Goal: Task Accomplishment & Management: Complete application form

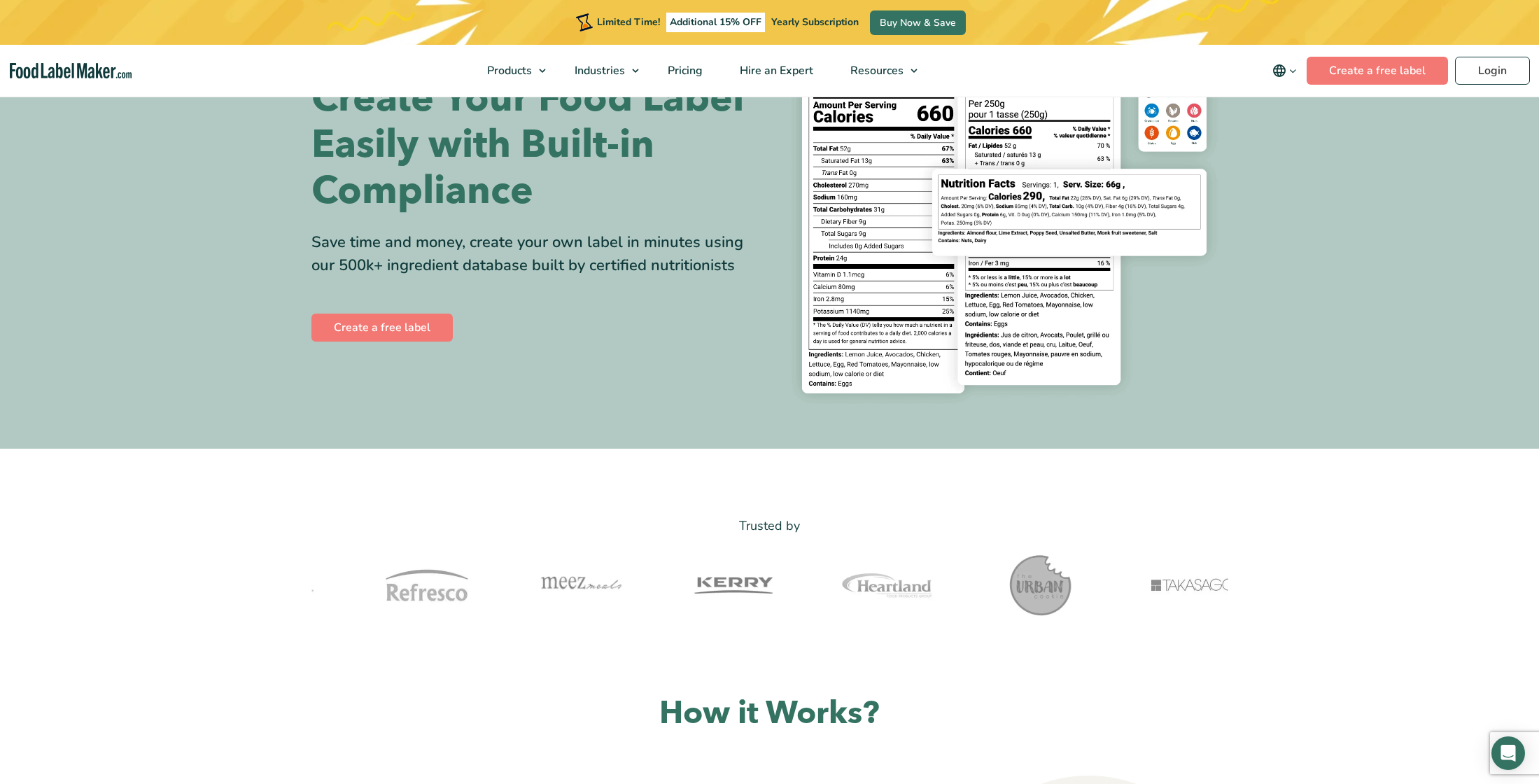
scroll to position [124, 0]
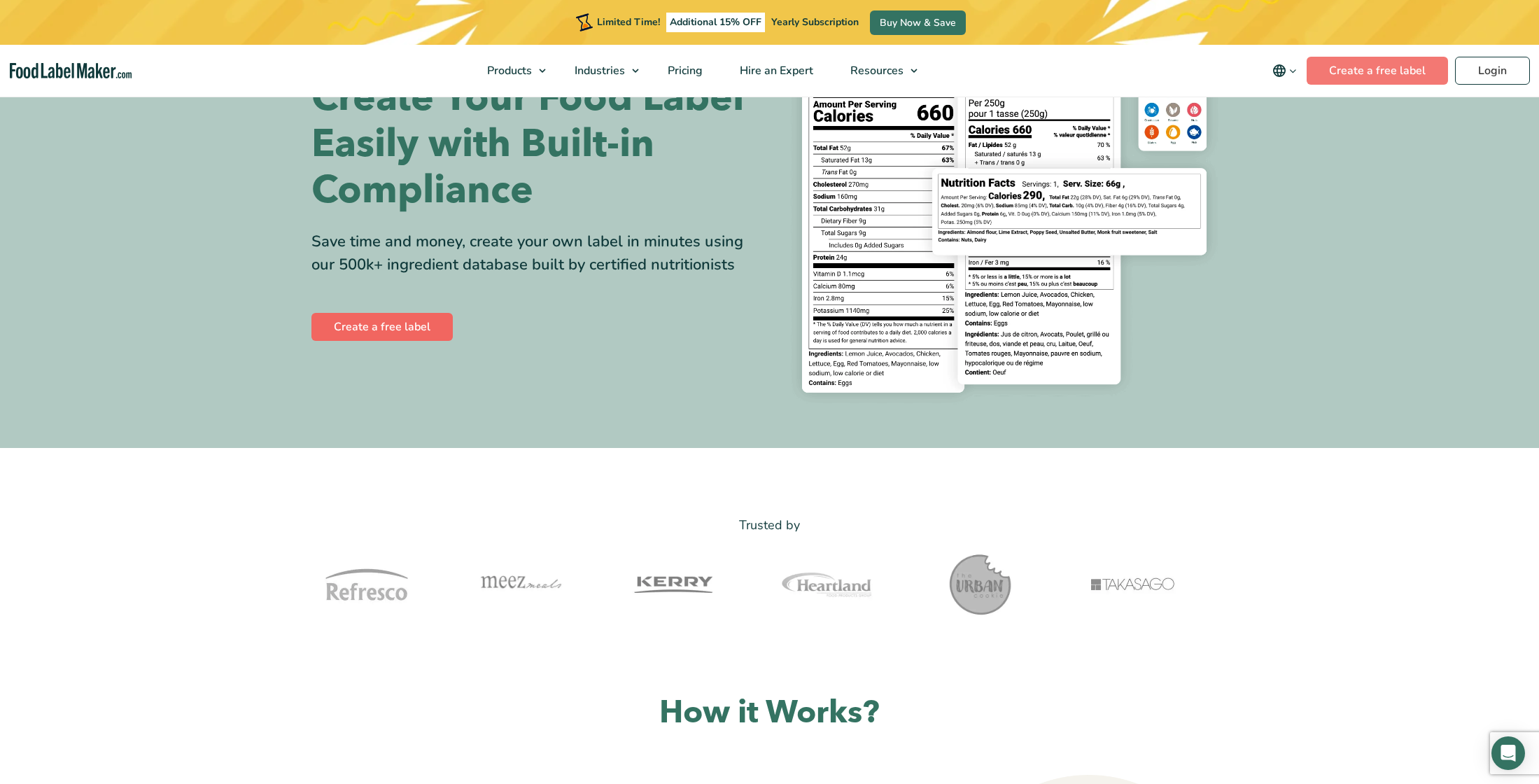
click at [375, 316] on link "Create a free label" at bounding box center [382, 327] width 142 height 28
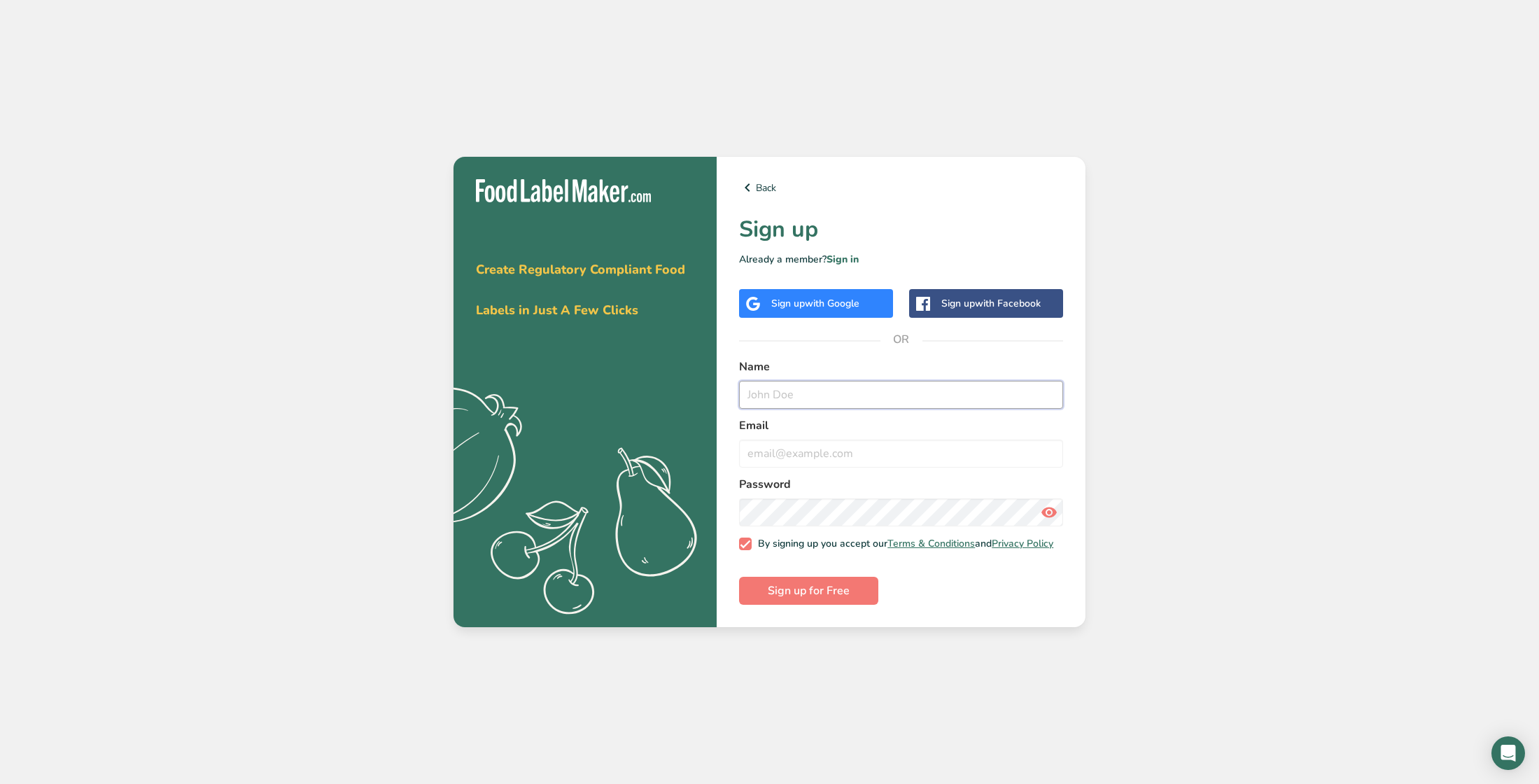
click at [766, 389] on input "text" at bounding box center [901, 395] width 324 height 28
type input "Ruby"
type input "[EMAIL_ADDRESS][DOMAIN_NAME]"
click at [1220, 498] on div "Get your free trial [DATE] Create Regulatory Compliant Food Labels in Just A Fe…" at bounding box center [770, 392] width 1539 height 784
click at [760, 388] on input "Ruby" at bounding box center [901, 395] width 324 height 28
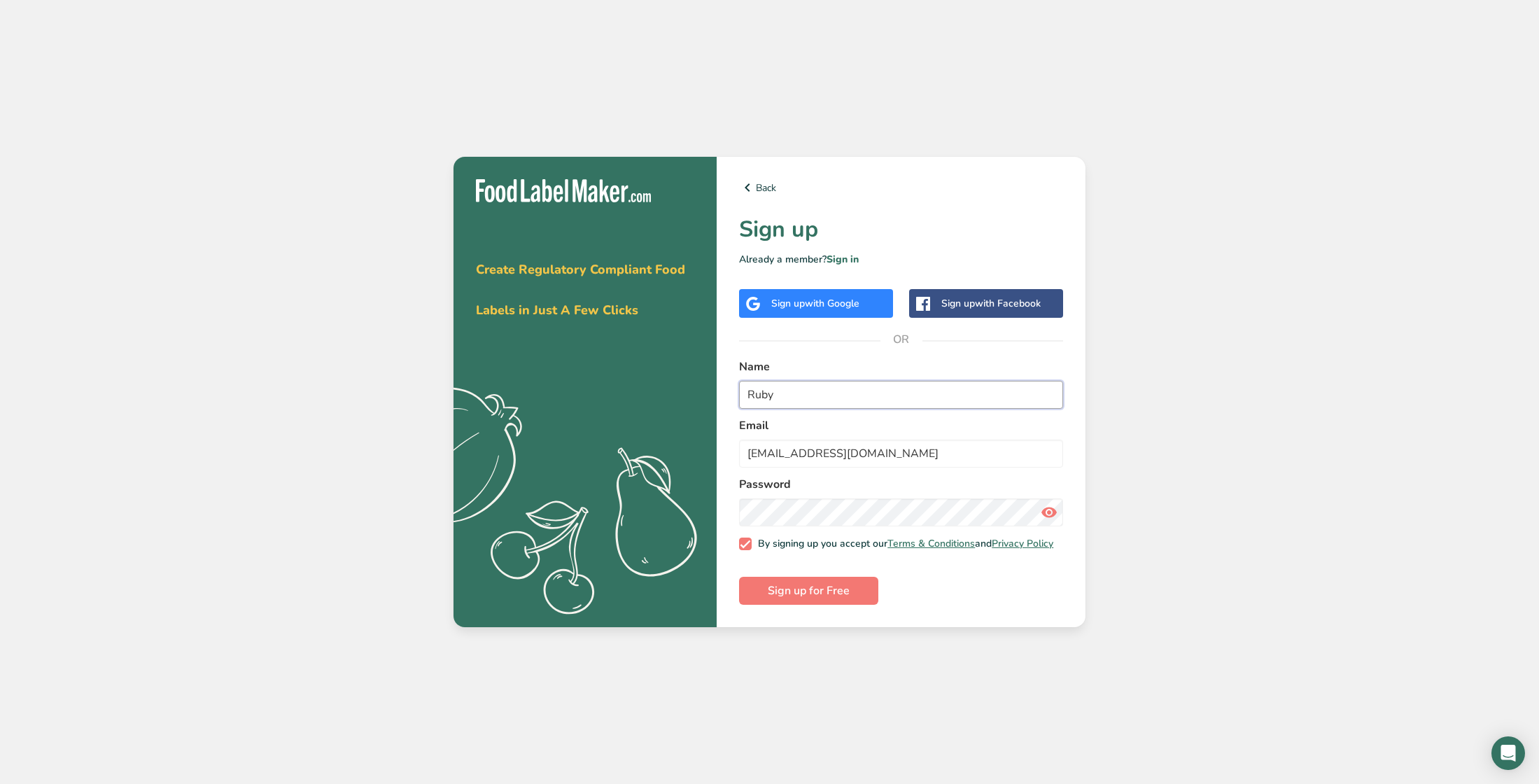
click at [760, 388] on input "Ruby" at bounding box center [901, 395] width 324 height 28
type input "RG"
click at [771, 597] on span "Sign up for Free" at bounding box center [809, 590] width 82 height 17
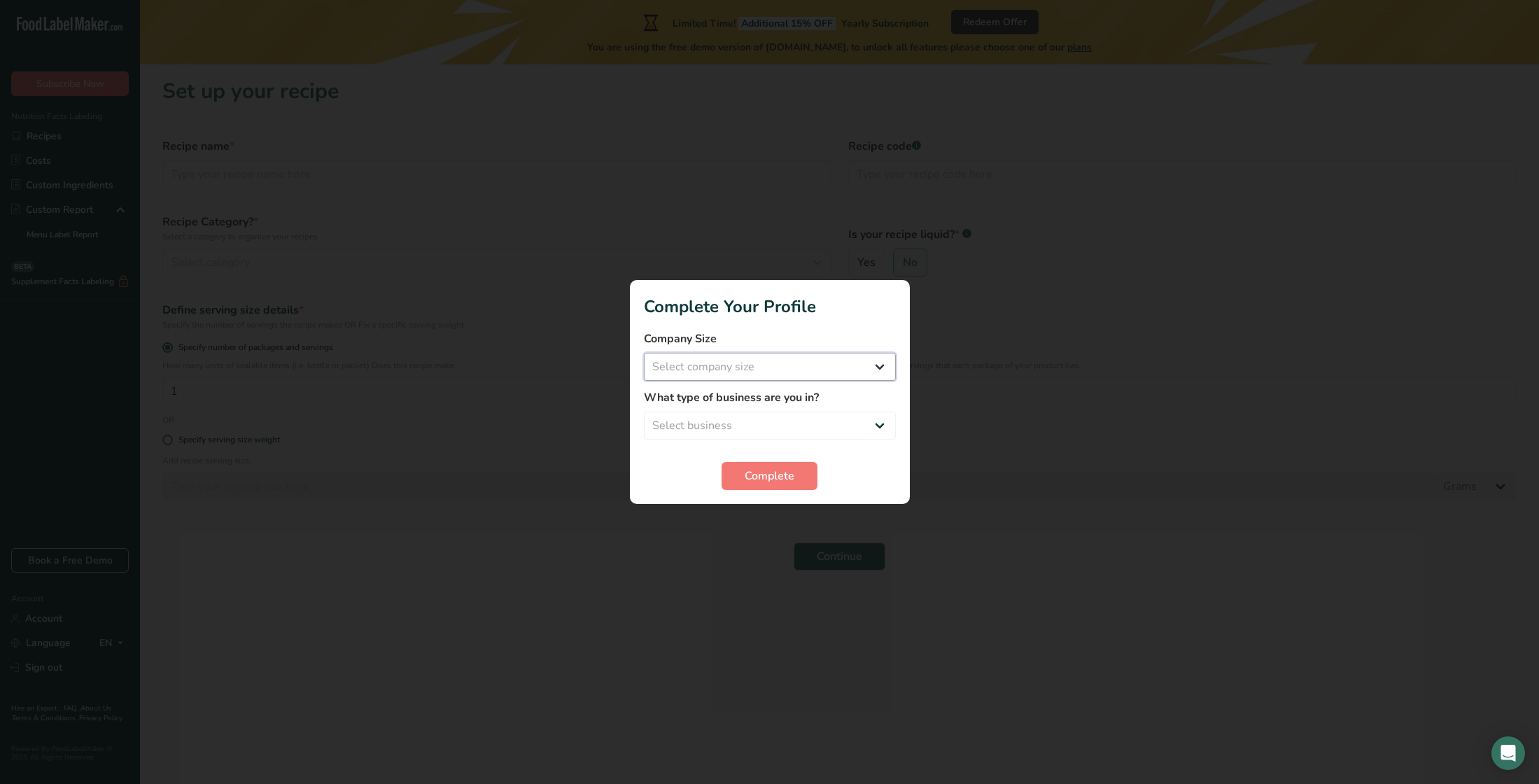
select select "1"
select select "3"
click at [755, 480] on span "Complete" at bounding box center [769, 476] width 50 height 17
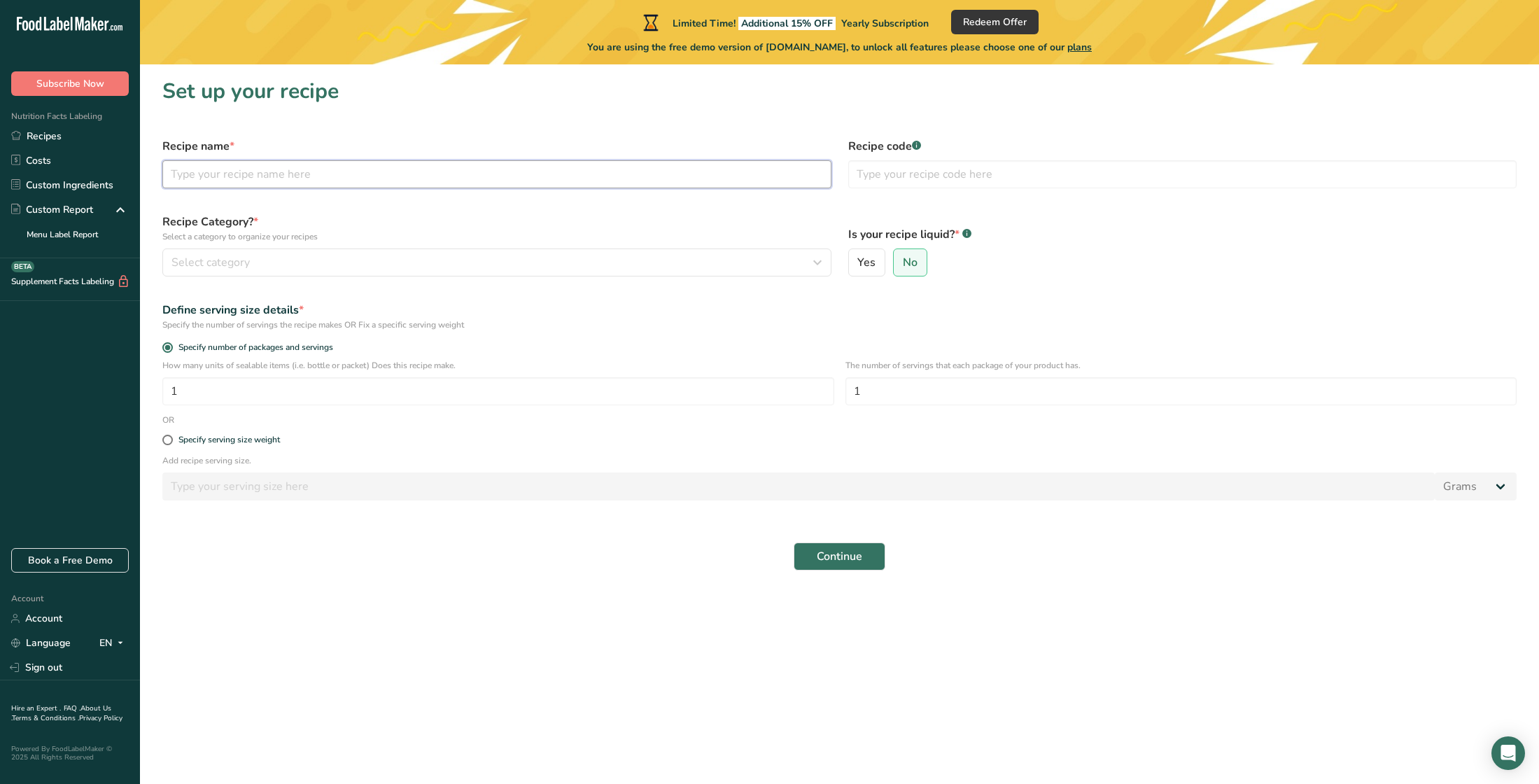
click at [220, 177] on input "text" at bounding box center [496, 174] width 669 height 28
type input "Horchata"
click at [244, 262] on span "Select category" at bounding box center [210, 262] width 78 height 17
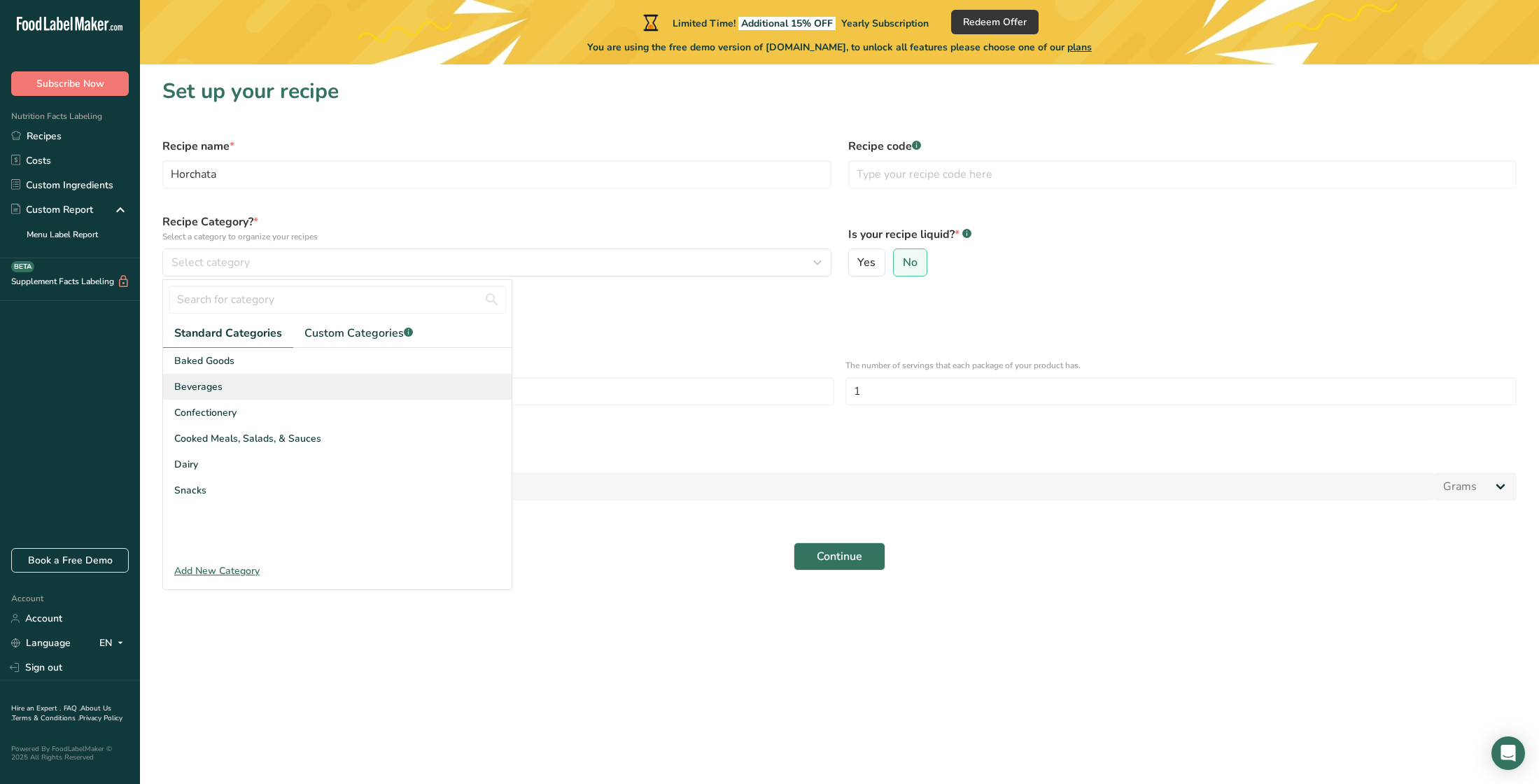
click at [209, 379] on div "Beverages" at bounding box center [337, 386] width 349 height 26
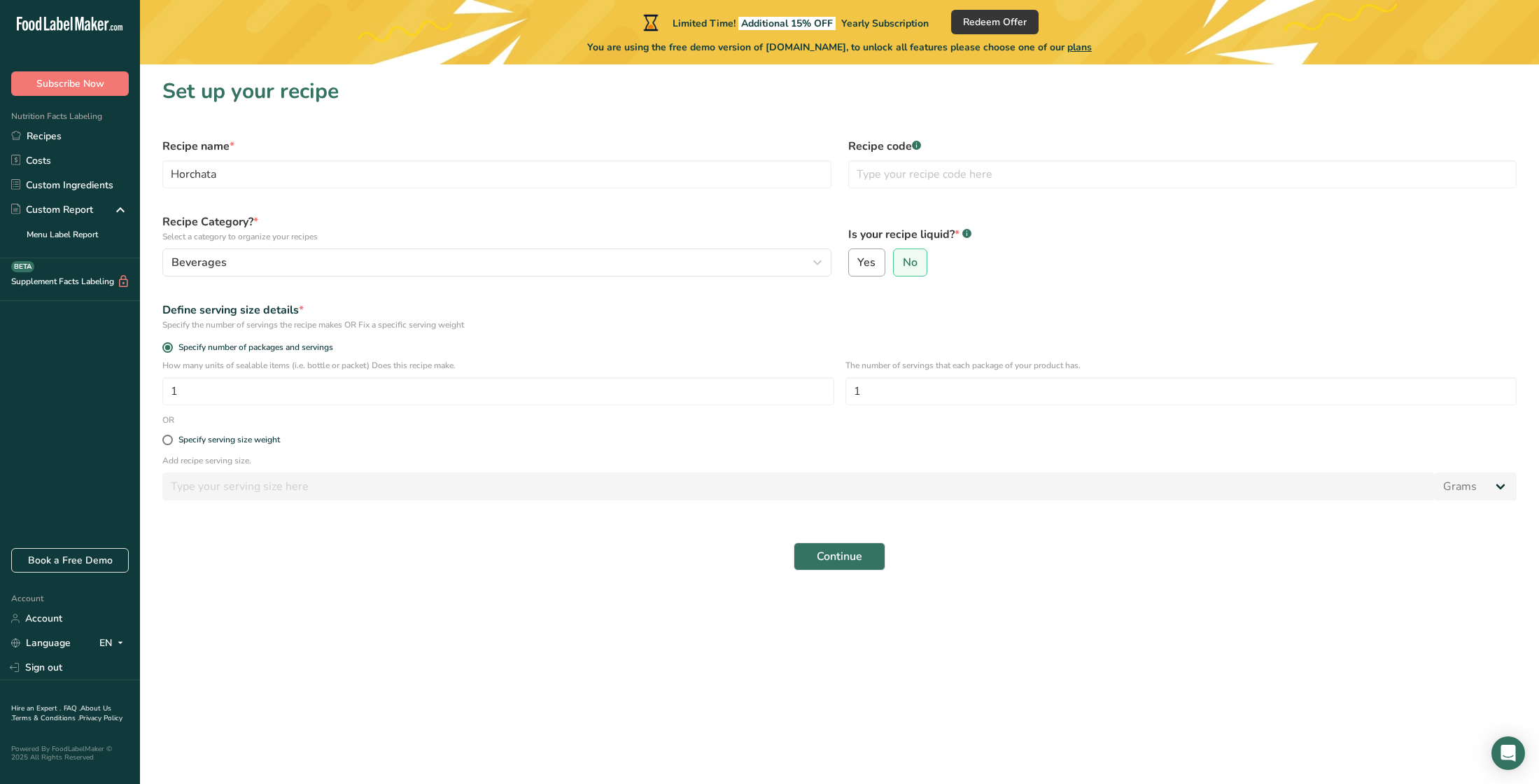
click at [866, 270] on label "Yes" at bounding box center [867, 262] width 37 height 28
click at [858, 267] on input "Yes" at bounding box center [854, 263] width 9 height 9
radio input "true"
radio input "false"
select select "22"
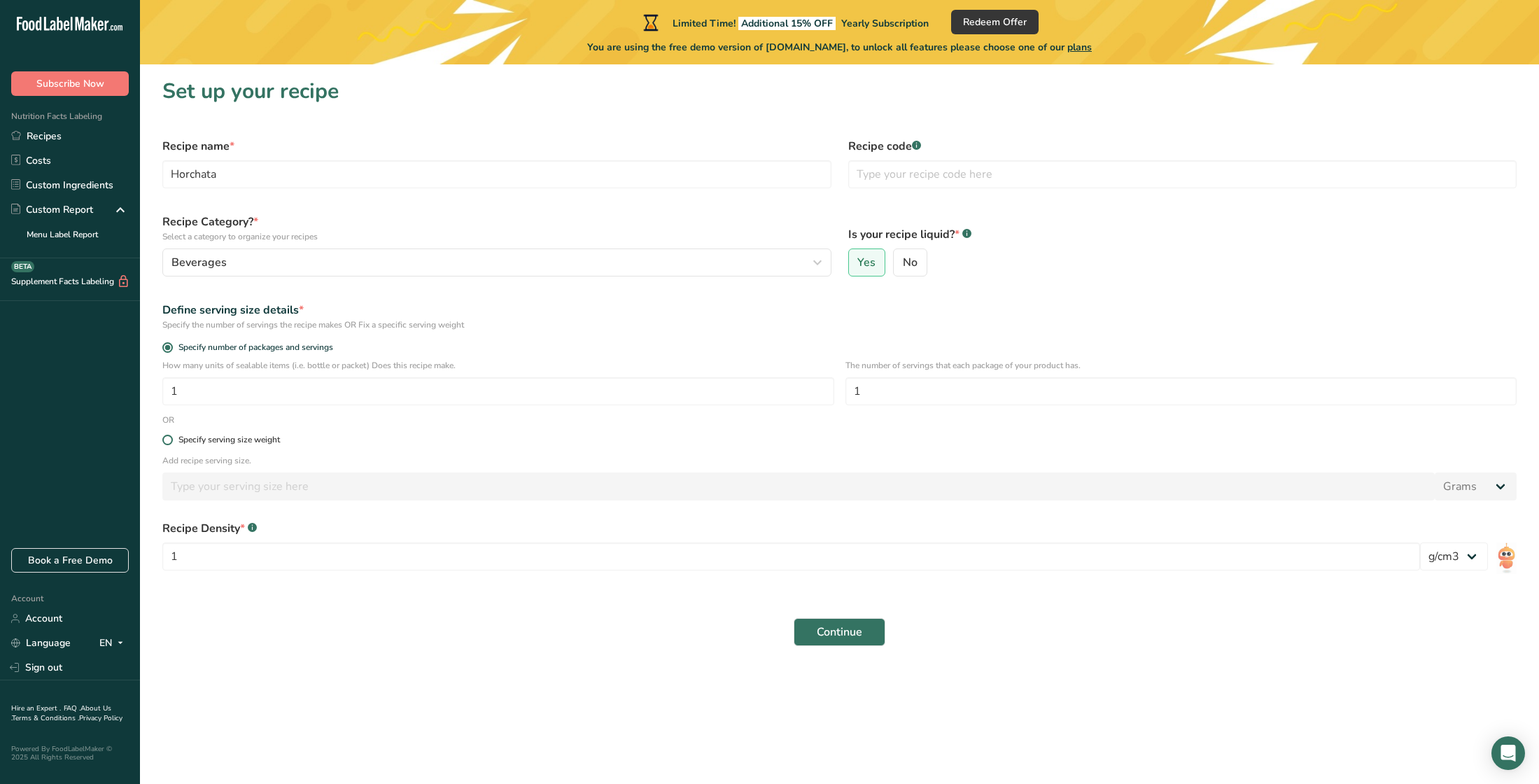
click at [167, 445] on span at bounding box center [168, 440] width 11 height 11
click at [167, 444] on input "Specify serving size weight" at bounding box center [167, 440] width 9 height 9
radio input "true"
radio input "false"
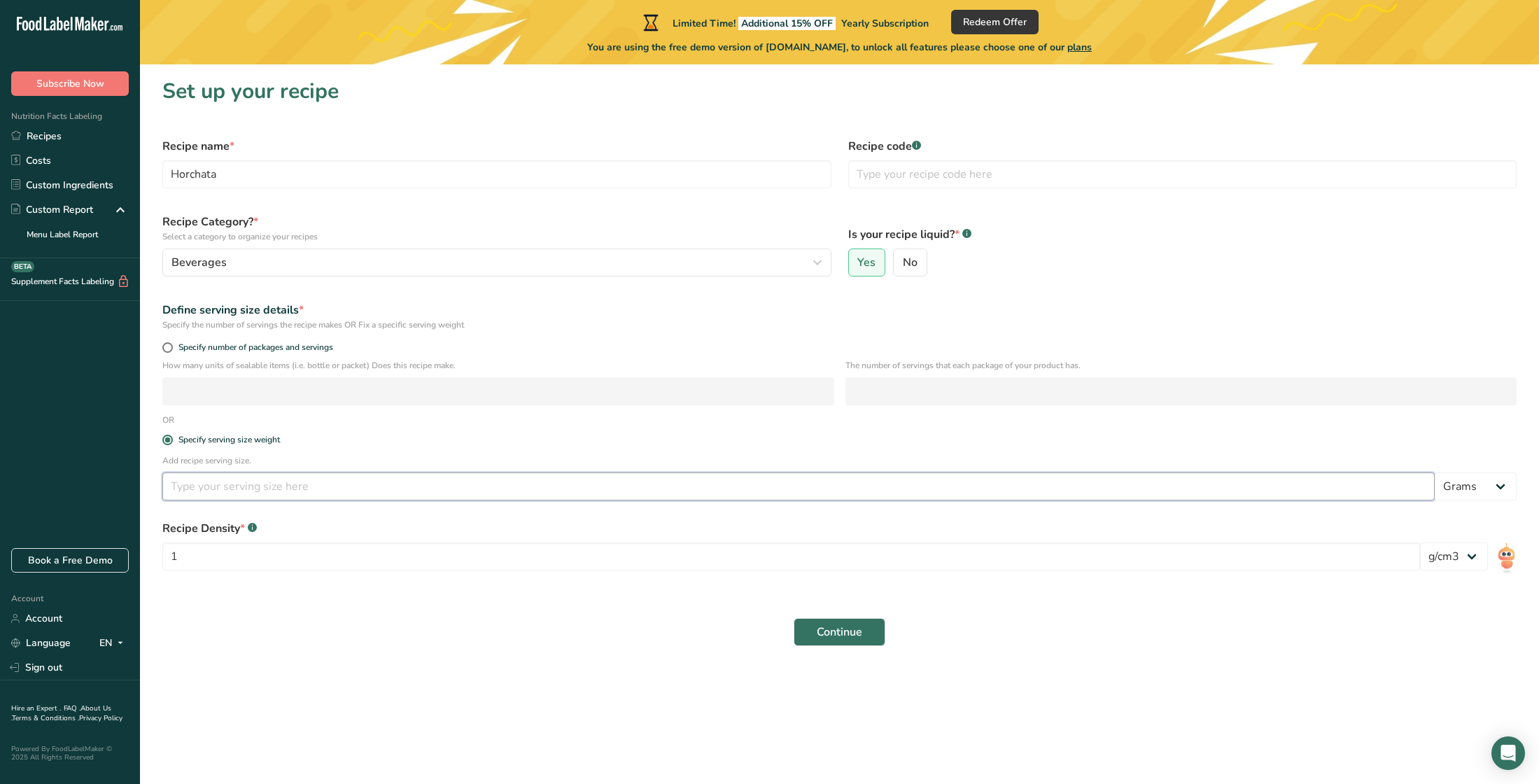
click at [210, 499] on input "number" at bounding box center [798, 486] width 1272 height 28
type input "1"
type input "240"
select select "17"
select select "23"
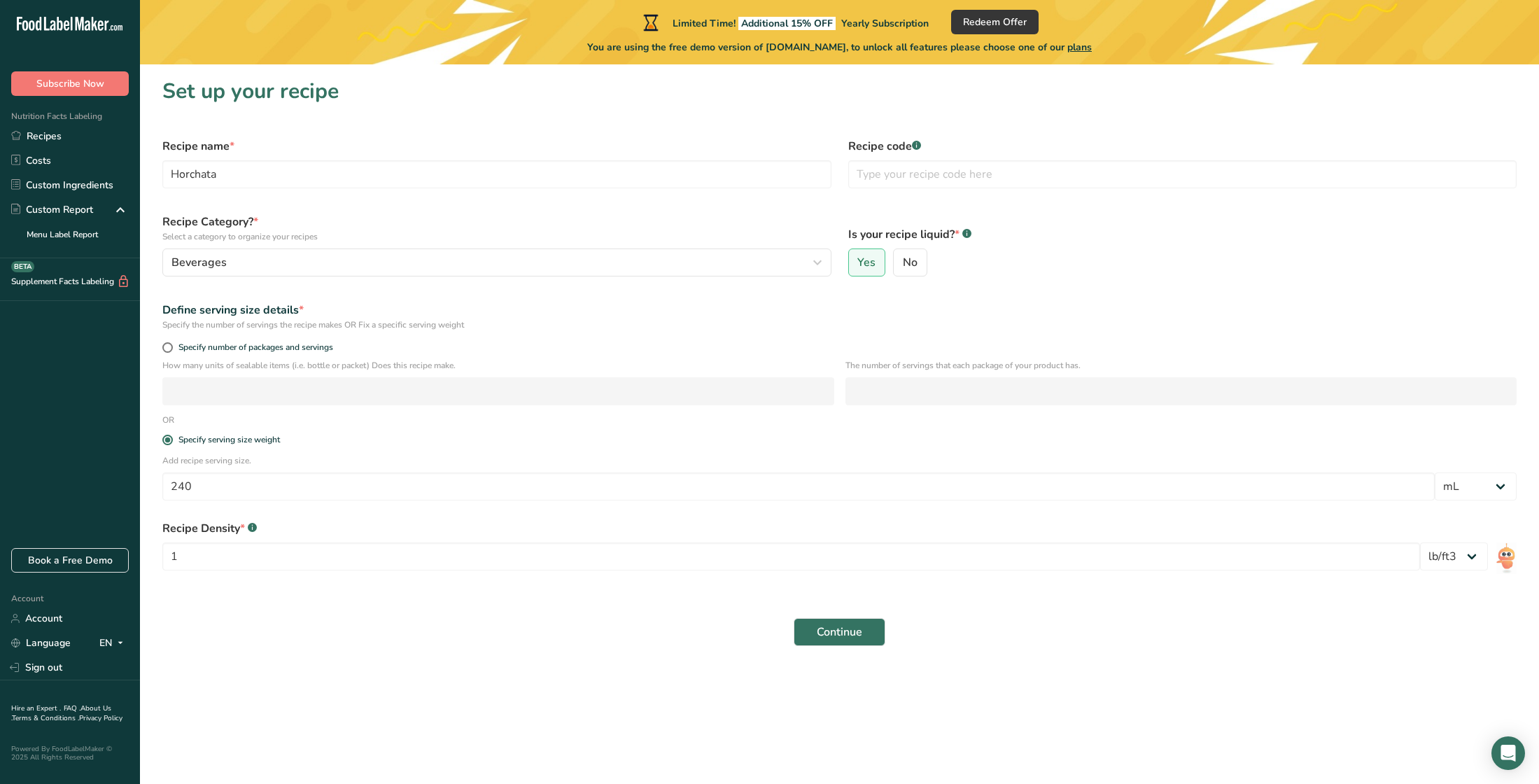
click at [1306, 616] on form "Recipe name * Horchata Recipe code .a-a{fill:#347362;}.b-a{fill:#fff;} Recipe C…" at bounding box center [839, 392] width 1371 height 525
click at [167, 353] on span at bounding box center [168, 347] width 11 height 11
click at [167, 352] on input "Specify number of packages and servings" at bounding box center [167, 347] width 9 height 9
radio input "true"
radio input "false"
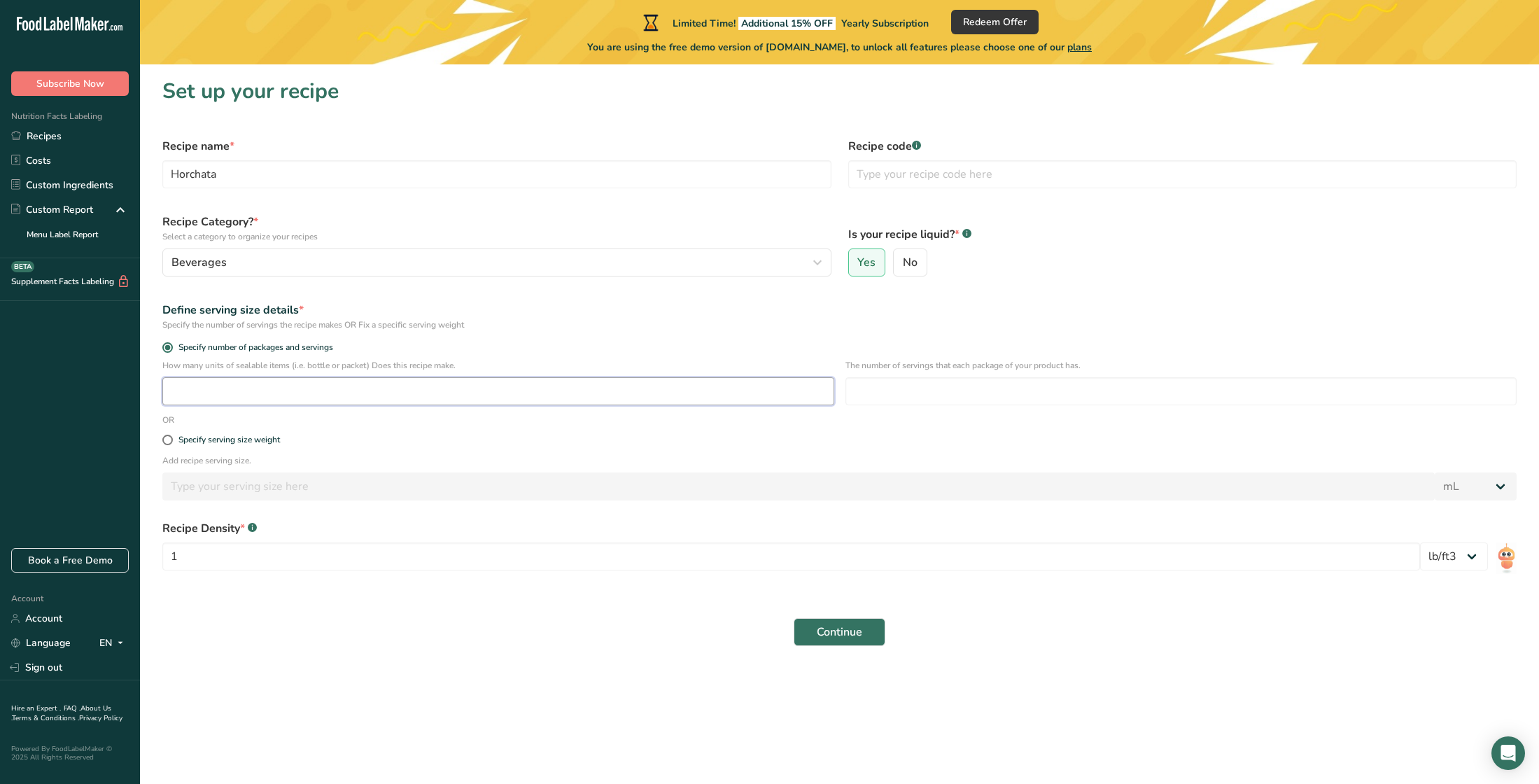
click at [301, 405] on input "number" at bounding box center [498, 391] width 672 height 28
click at [170, 445] on span at bounding box center [168, 440] width 11 height 11
click at [170, 444] on input "Specify serving size weight" at bounding box center [167, 440] width 9 height 9
radio input "true"
radio input "false"
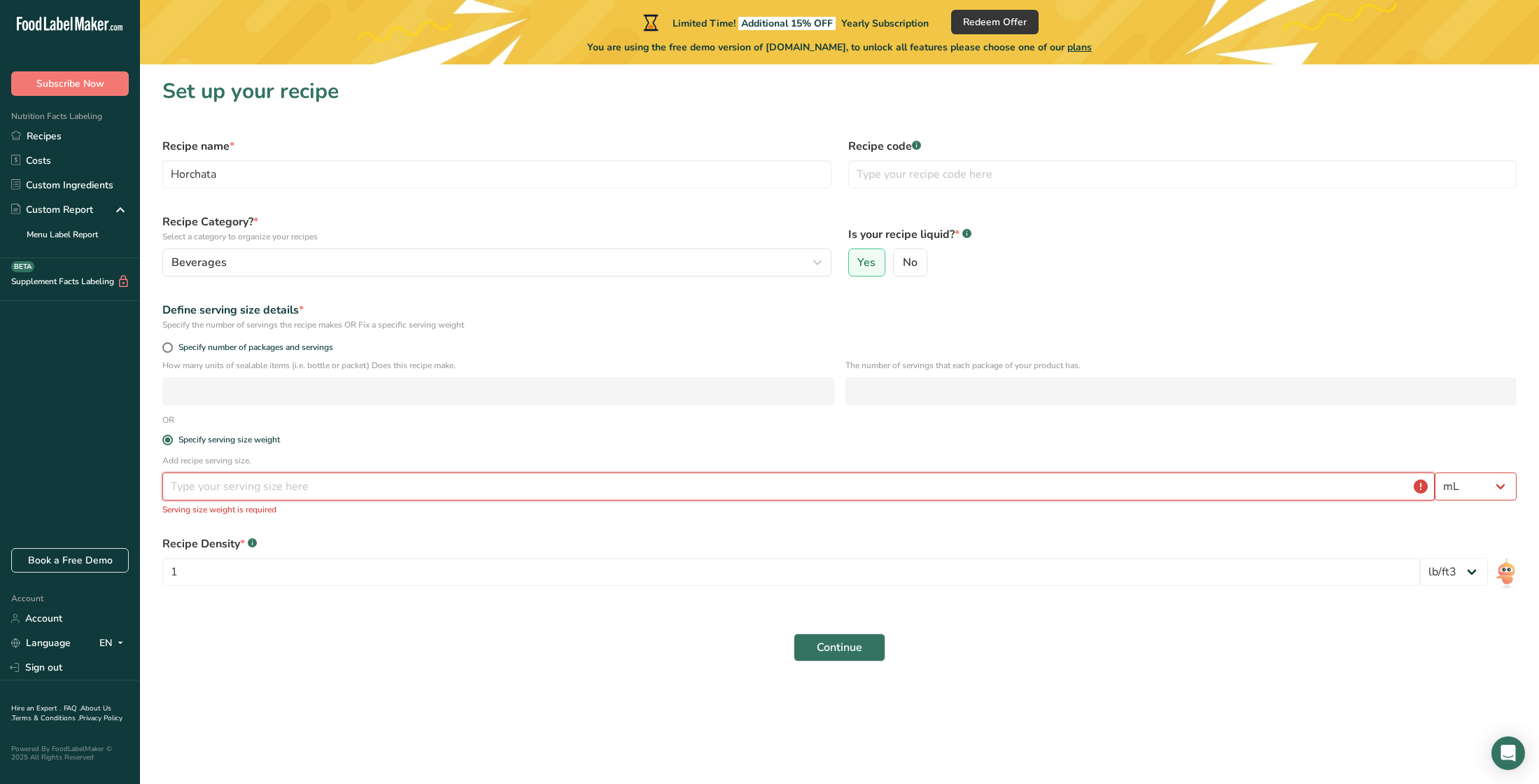
click at [234, 500] on input "number" at bounding box center [798, 486] width 1272 height 28
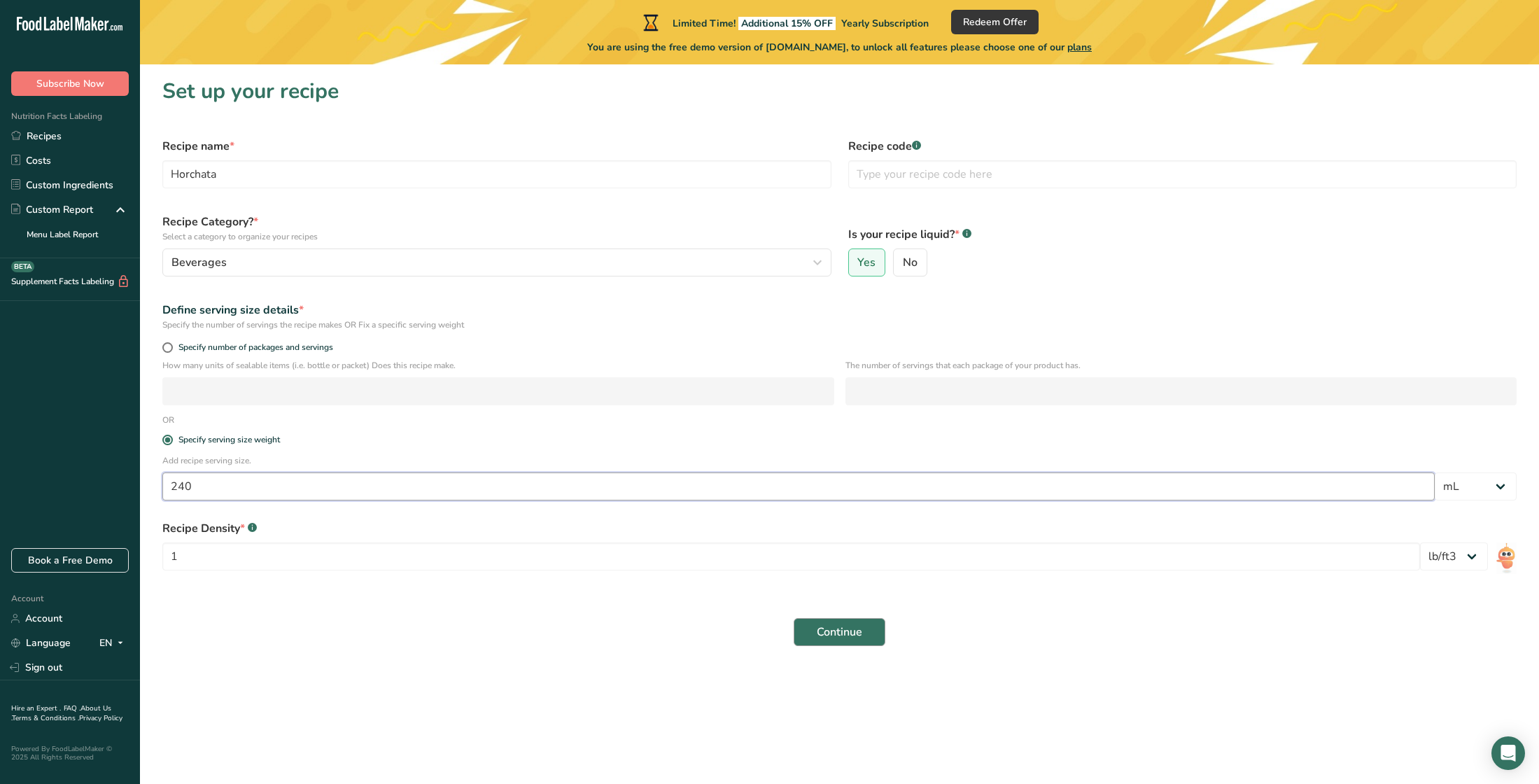
type input "240"
click at [846, 639] on span "Continue" at bounding box center [839, 632] width 45 height 17
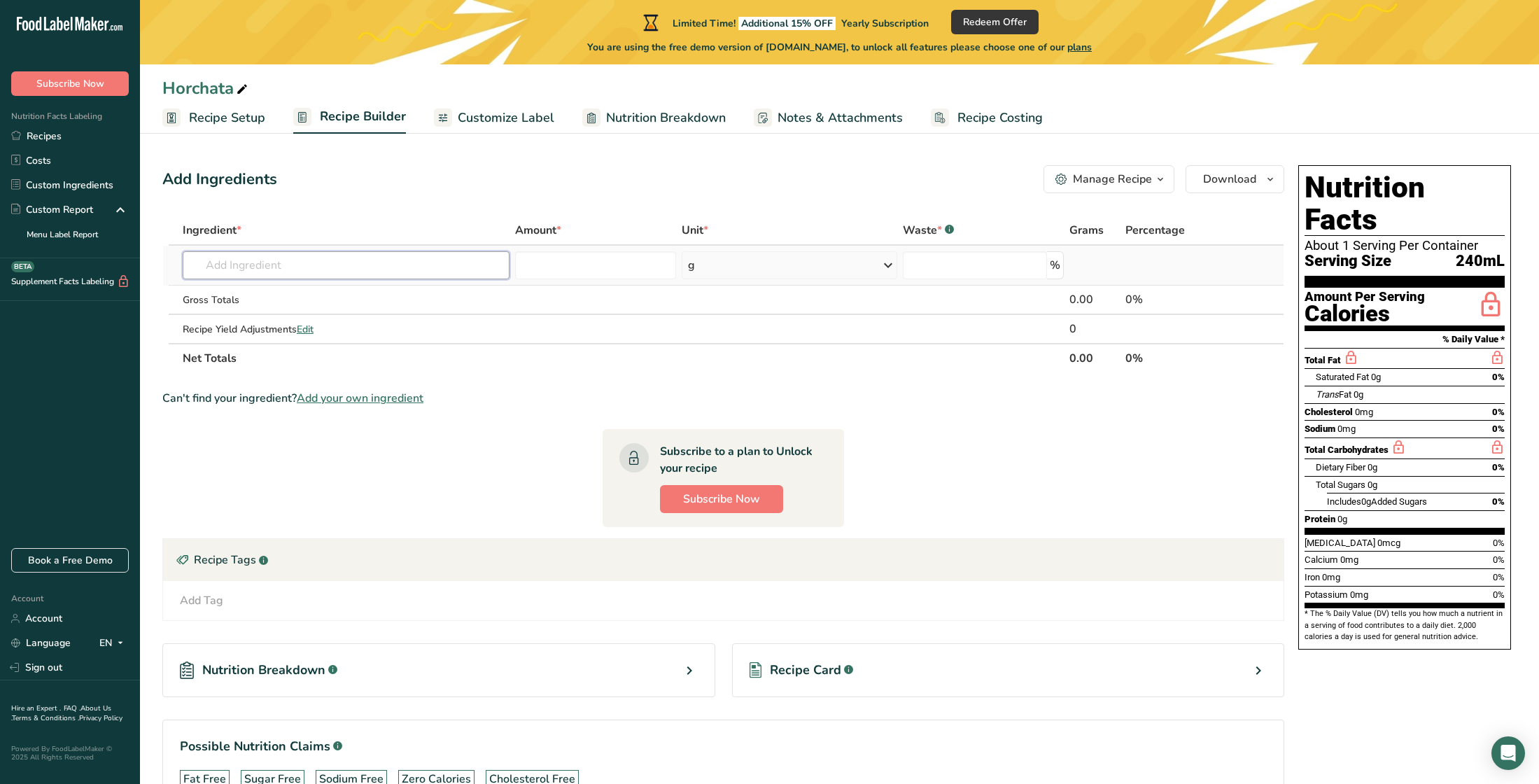
click at [221, 261] on input "text" at bounding box center [346, 265] width 327 height 28
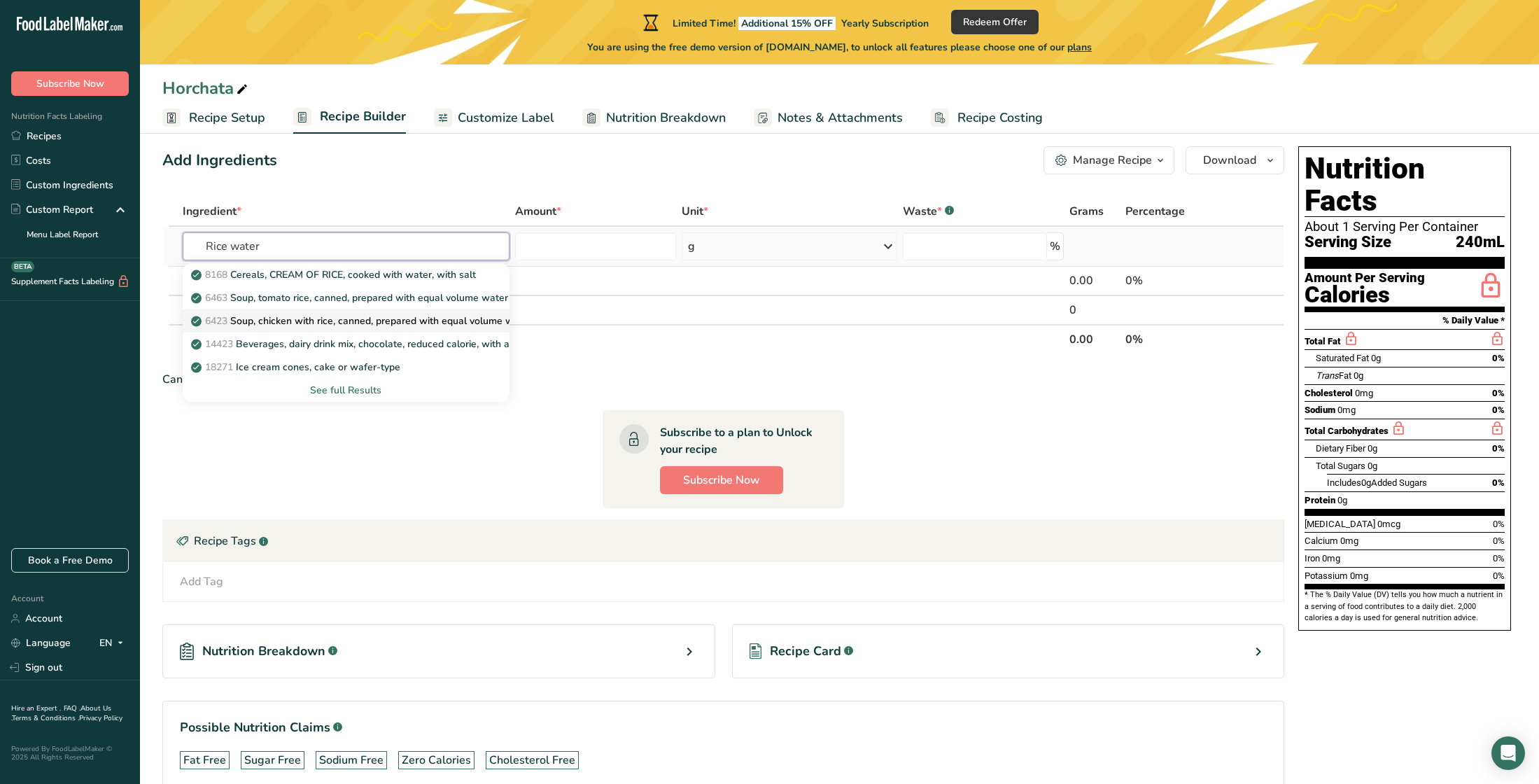
scroll to position [21, 0]
type input "Rice water"
click at [342, 383] on div "See full Results" at bounding box center [346, 389] width 304 height 15
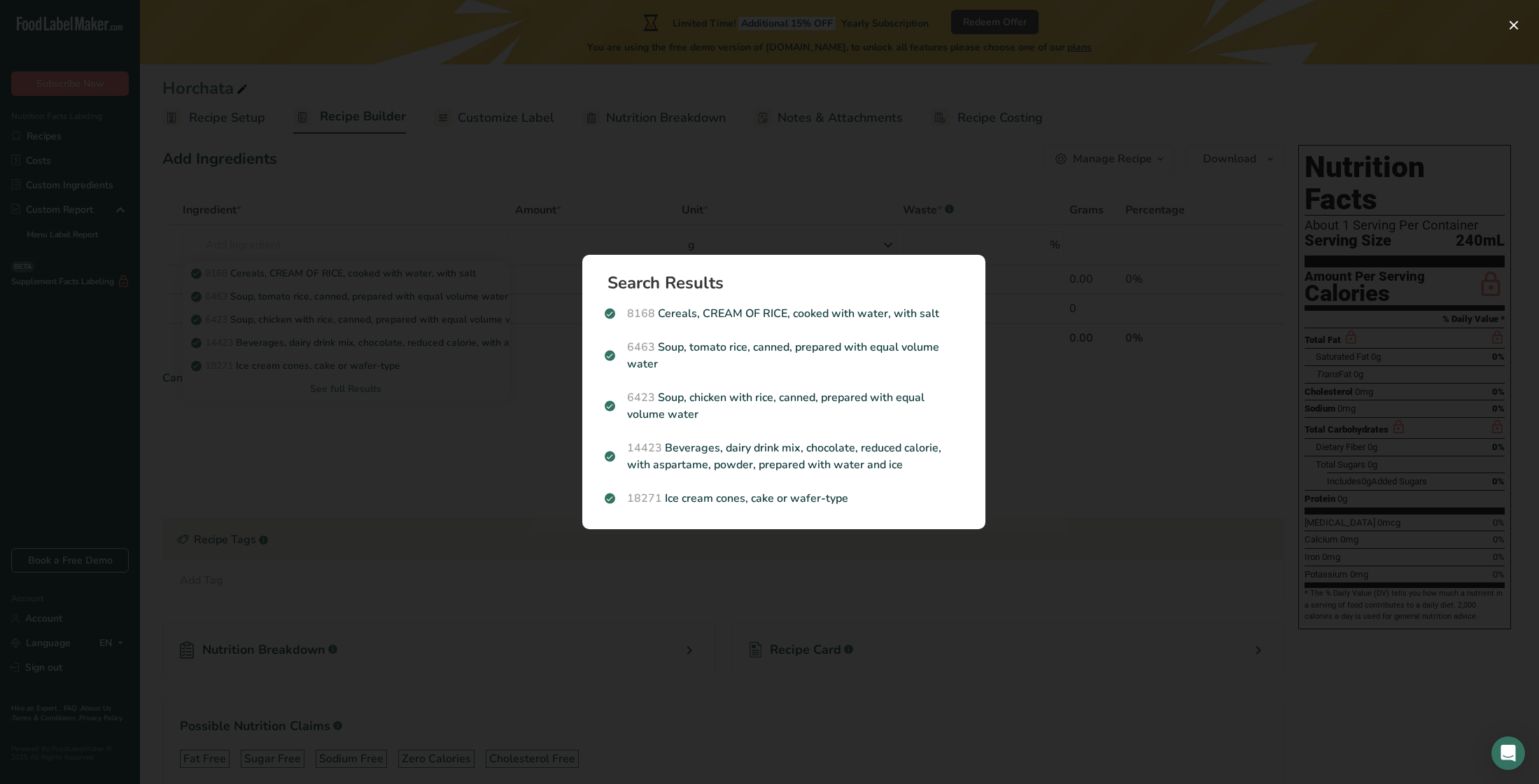
click at [419, 454] on div "Search results modal" at bounding box center [770, 392] width 1539 height 784
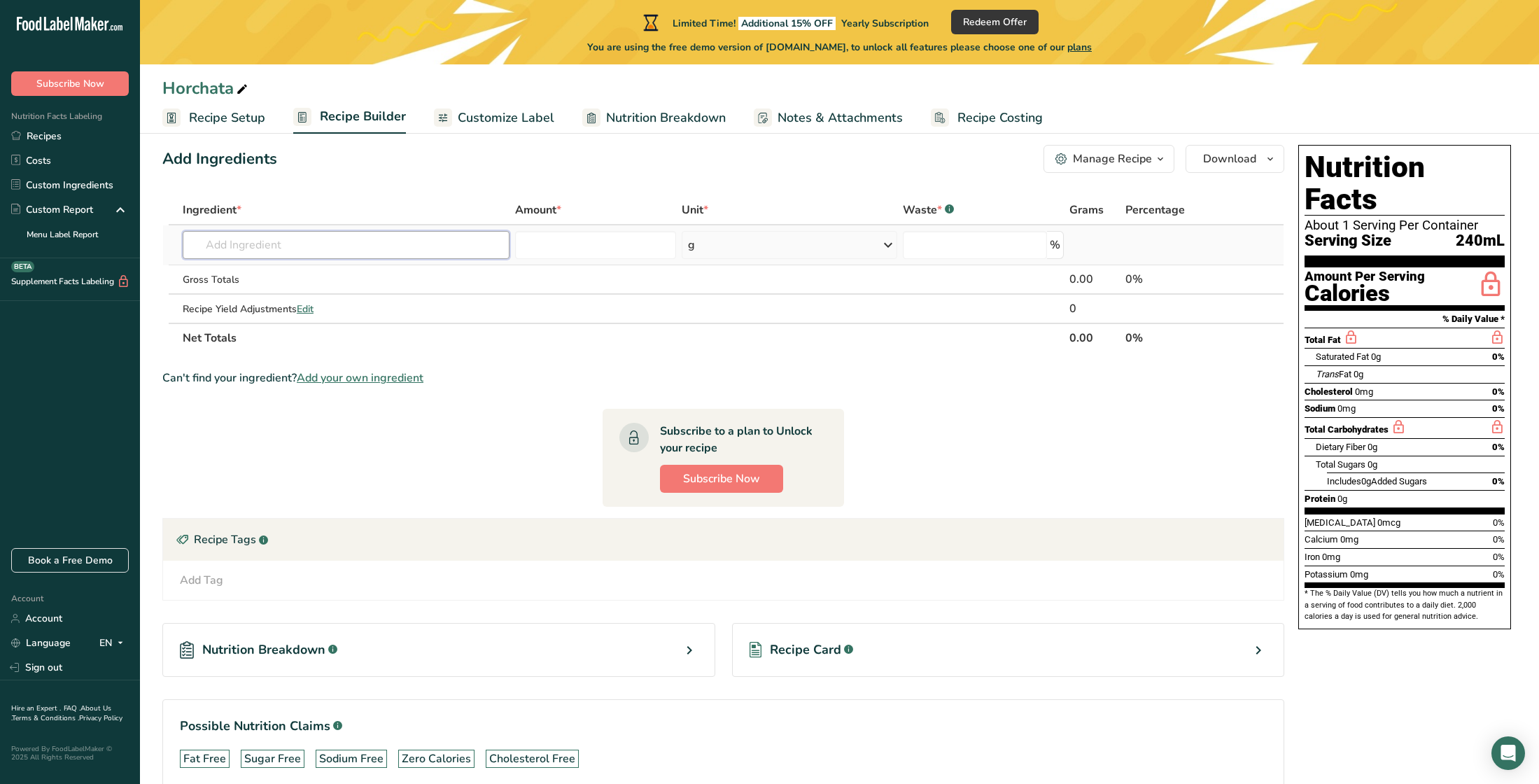
click at [249, 246] on input "text" at bounding box center [346, 245] width 327 height 28
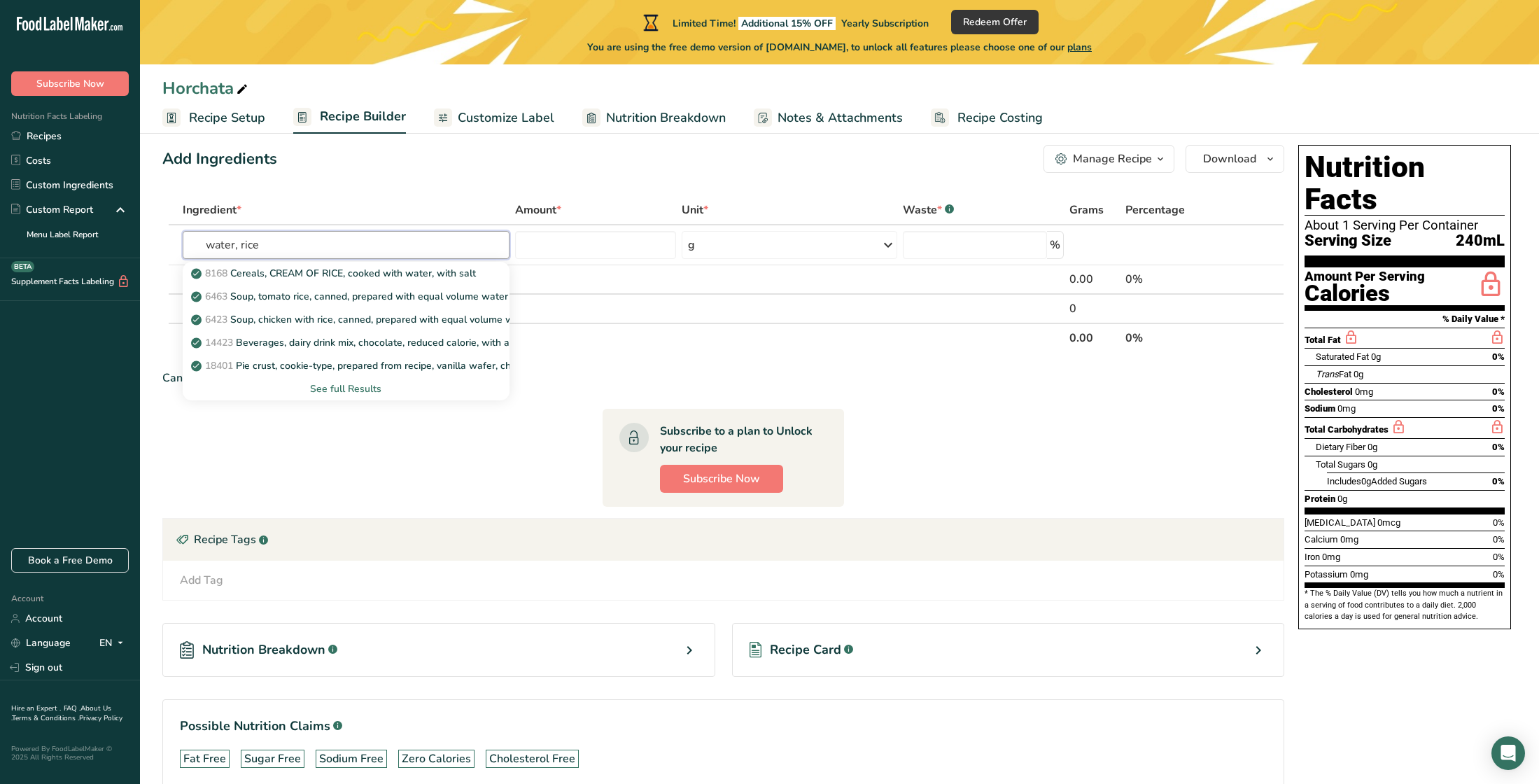
type input "water, rice"
click at [406, 489] on section "Ingredient * Amount * Unit * Waste * .a-a{fill:#347362;}.b-a{fill:#fff;} Grams …" at bounding box center [723, 504] width 1121 height 618
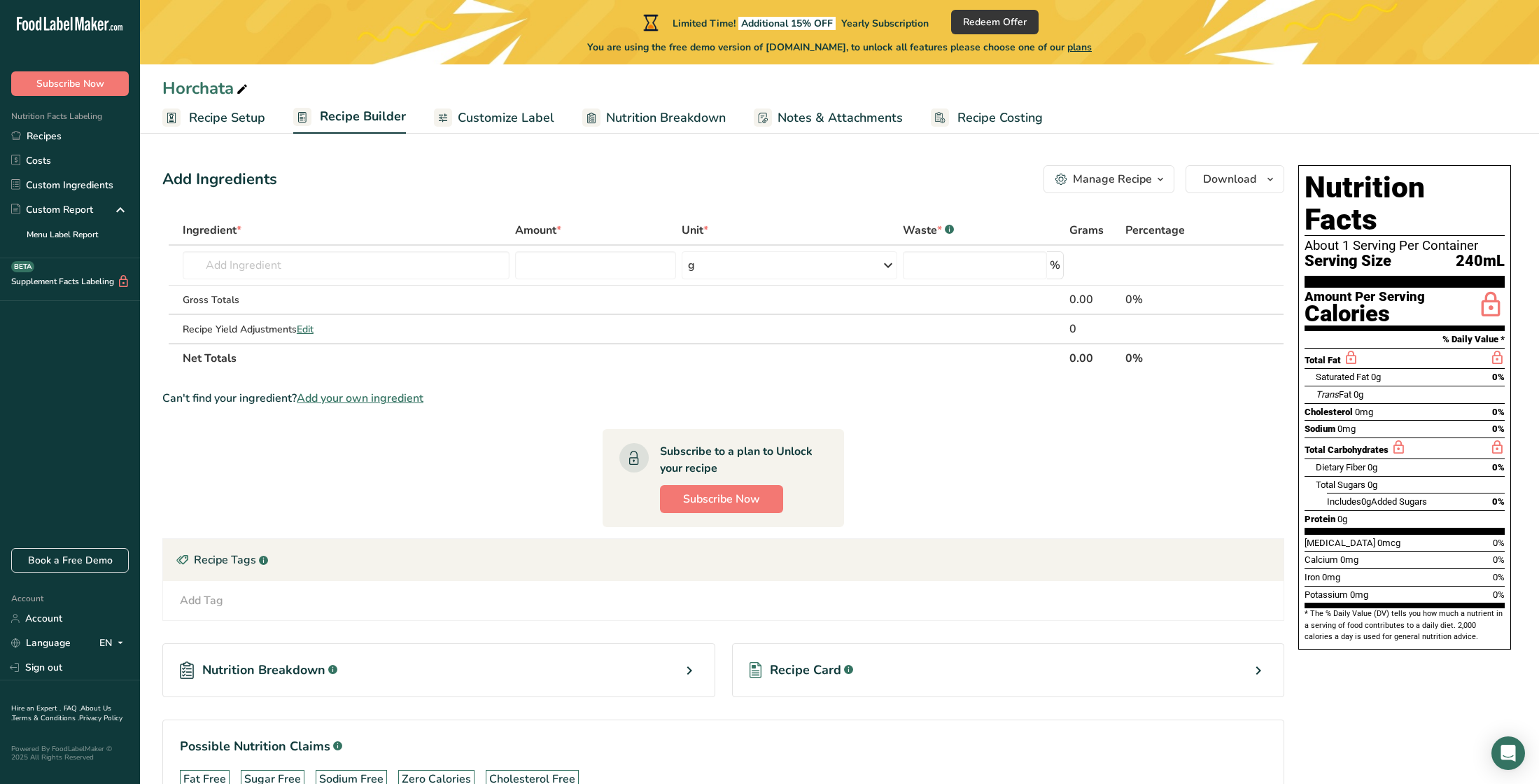
scroll to position [0, 0]
click at [239, 267] on input "text" at bounding box center [346, 265] width 327 height 28
type input "e"
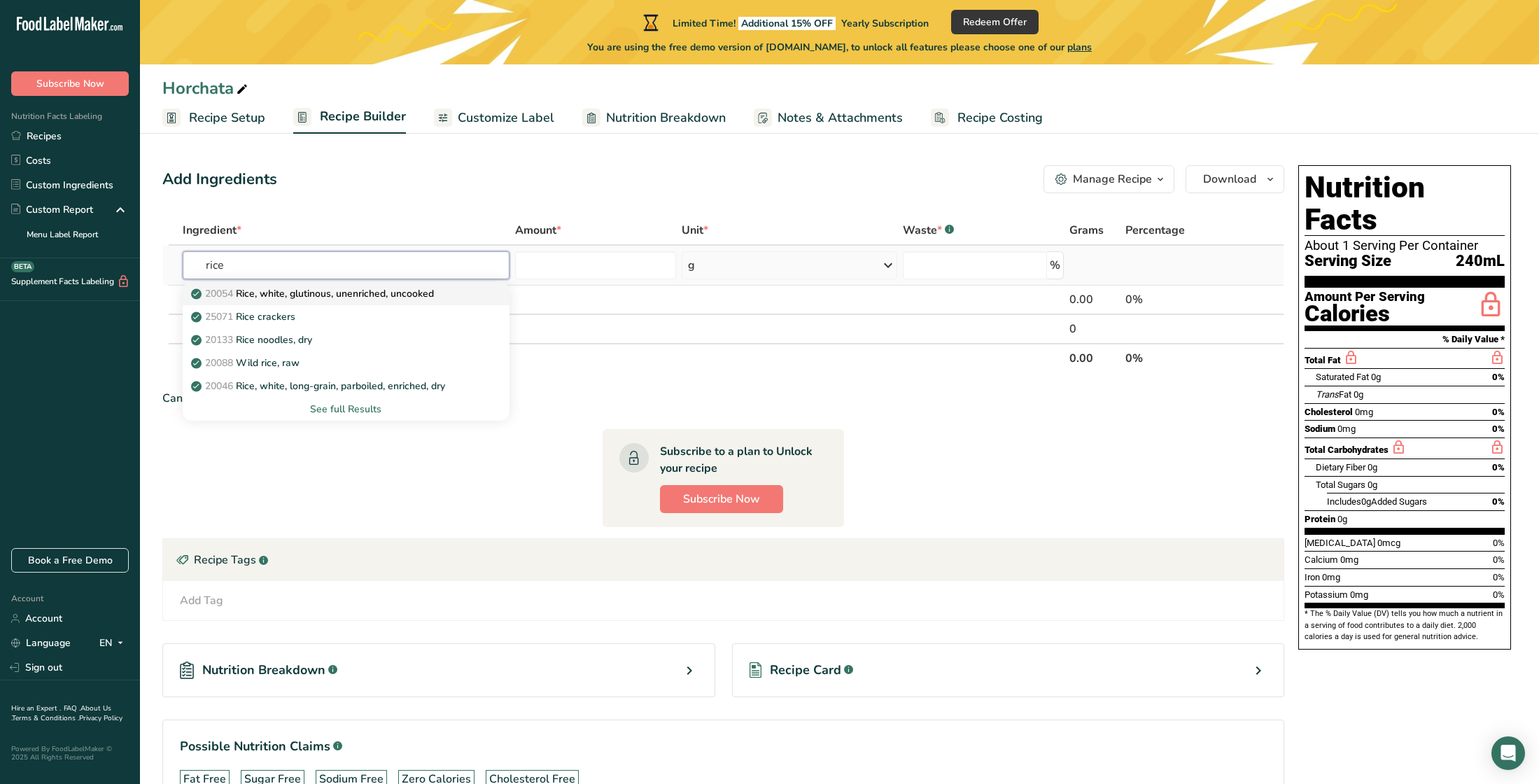
type input "rice"
click at [259, 291] on p "20054 Rice, white, glutinous, unenriched, uncooked" at bounding box center [314, 293] width 240 height 15
type input "Rice, white, glutinous, unenriched, uncooked"
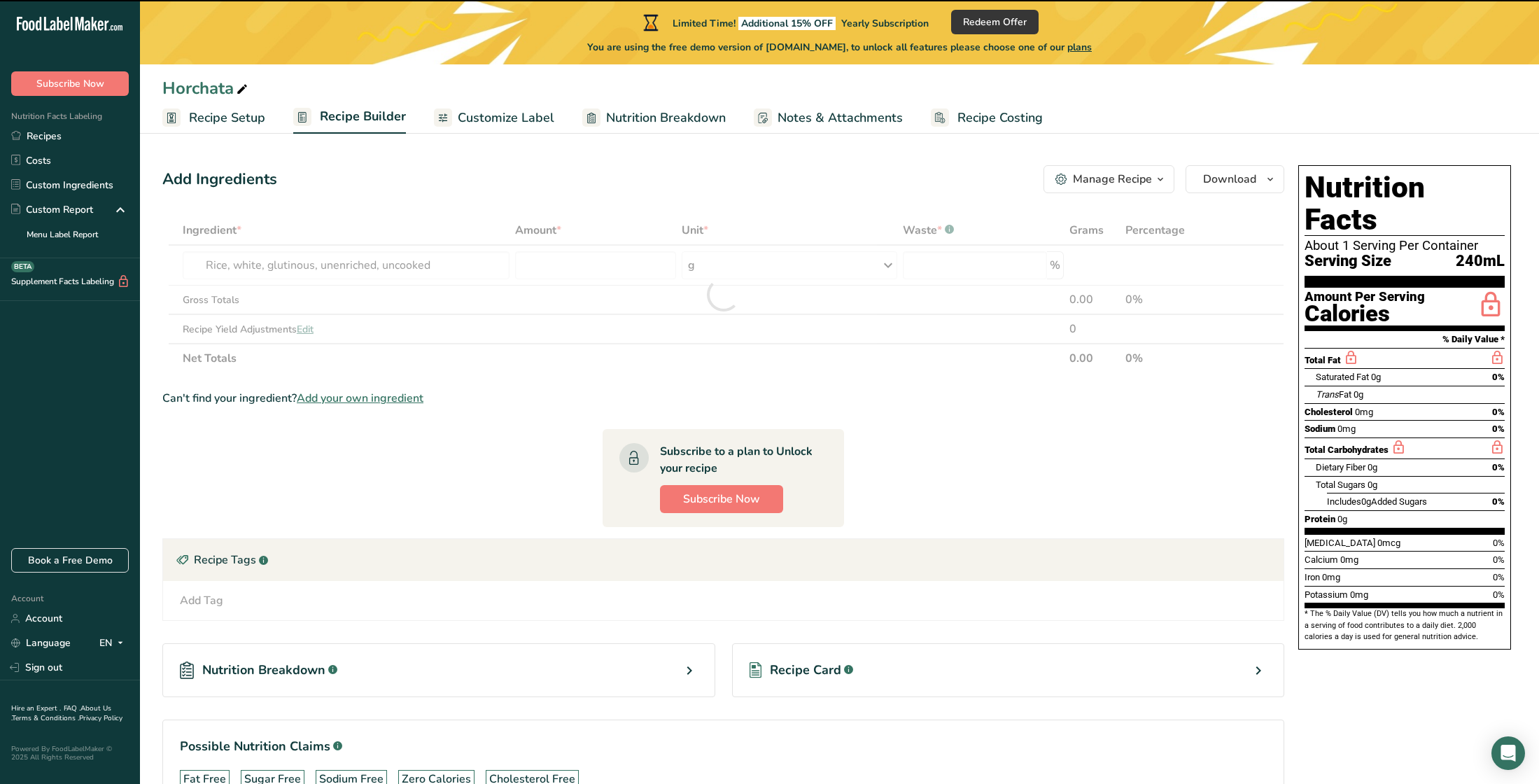
type input "0"
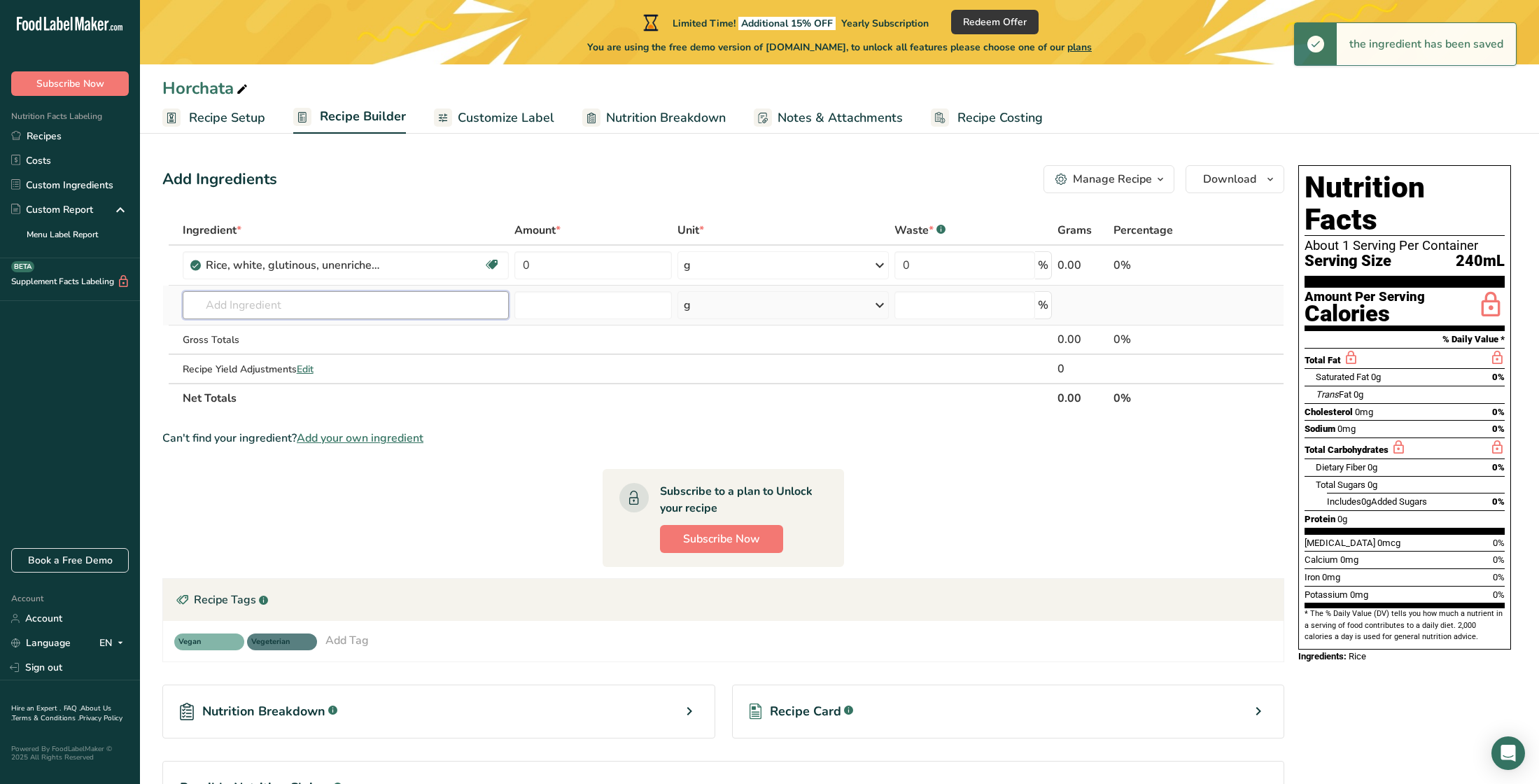
click at [255, 308] on input "text" at bounding box center [346, 305] width 326 height 28
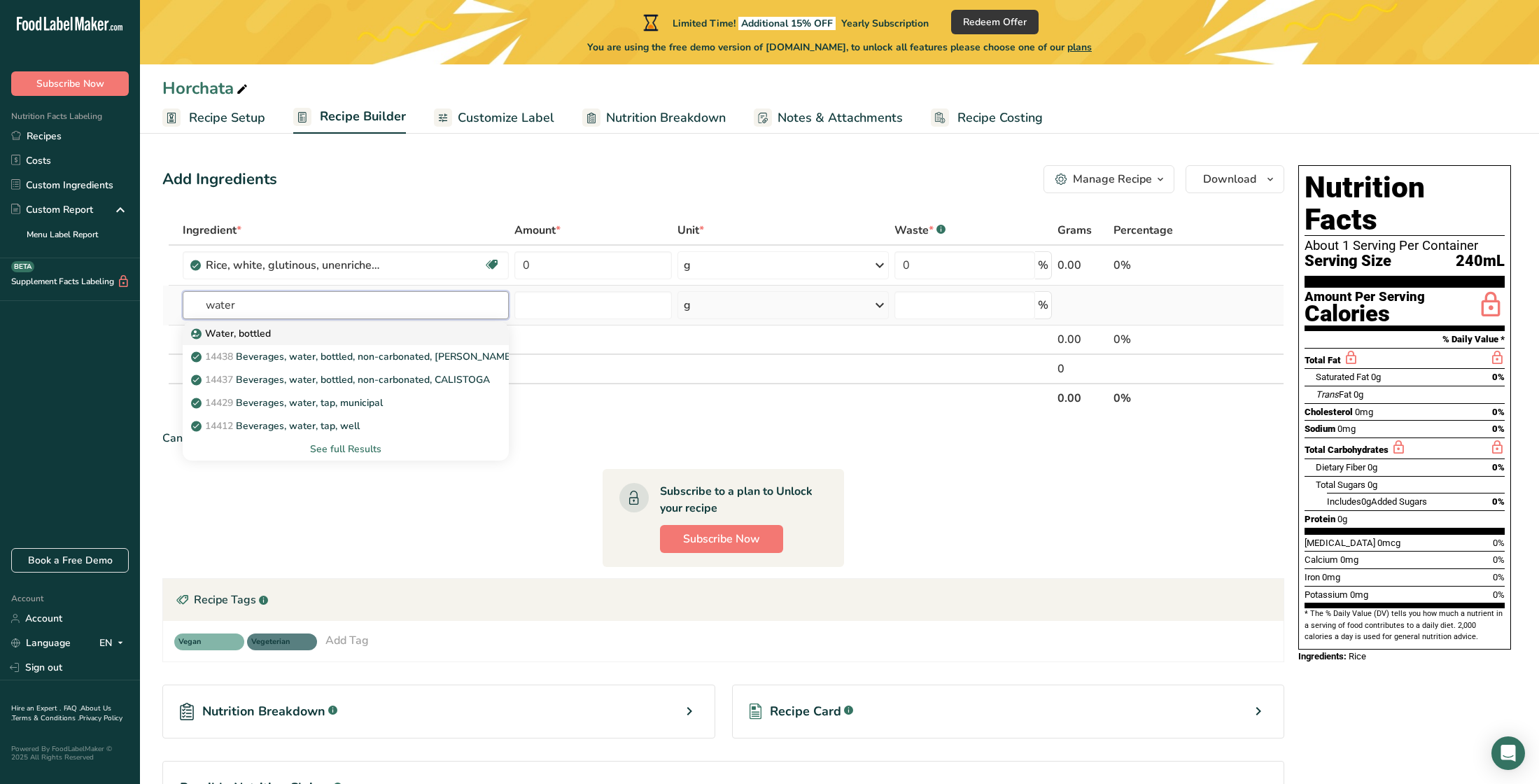
type input "water"
click at [242, 330] on p "Water, bottled" at bounding box center [232, 333] width 77 height 15
type input "Water, bottled"
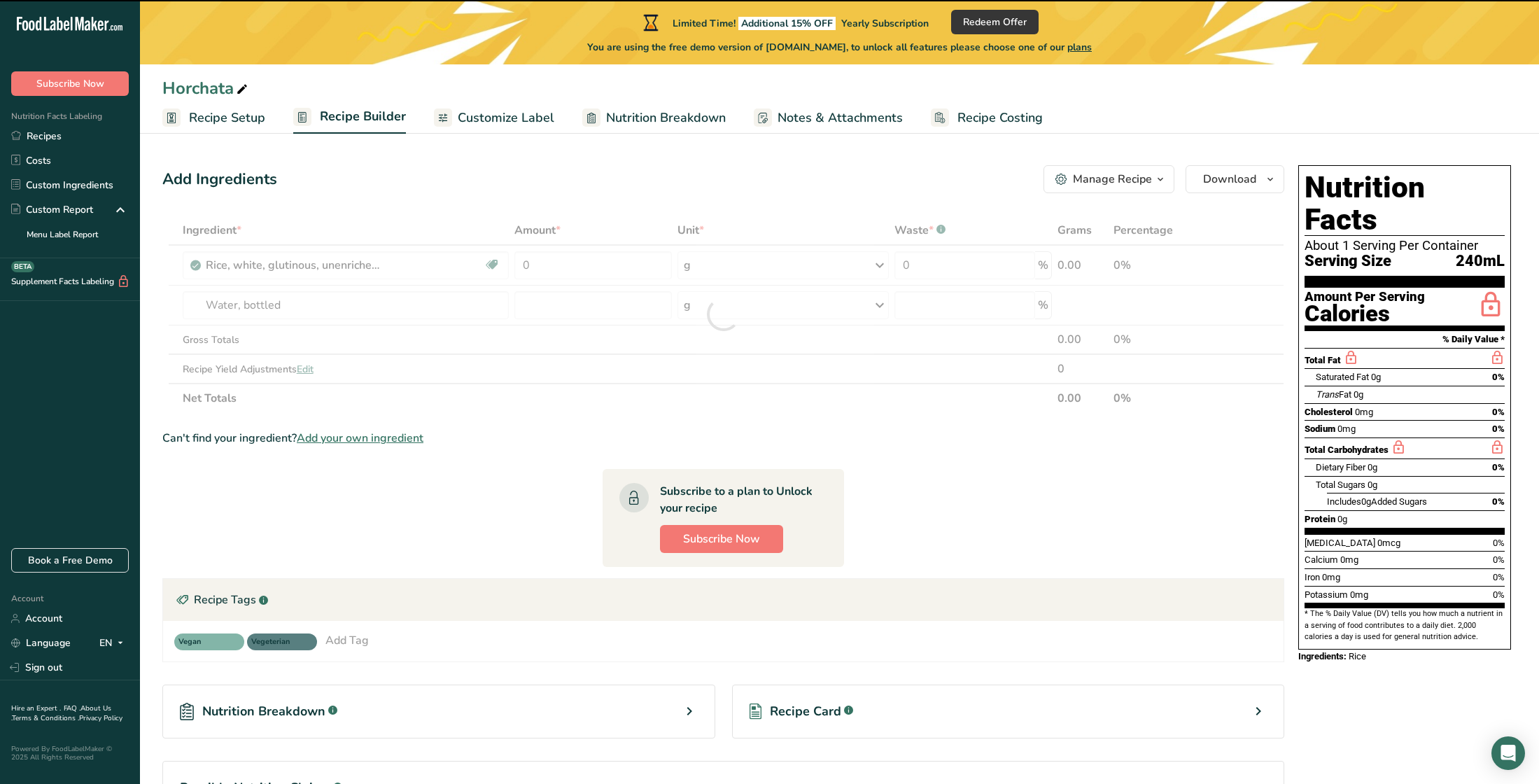
type input "0"
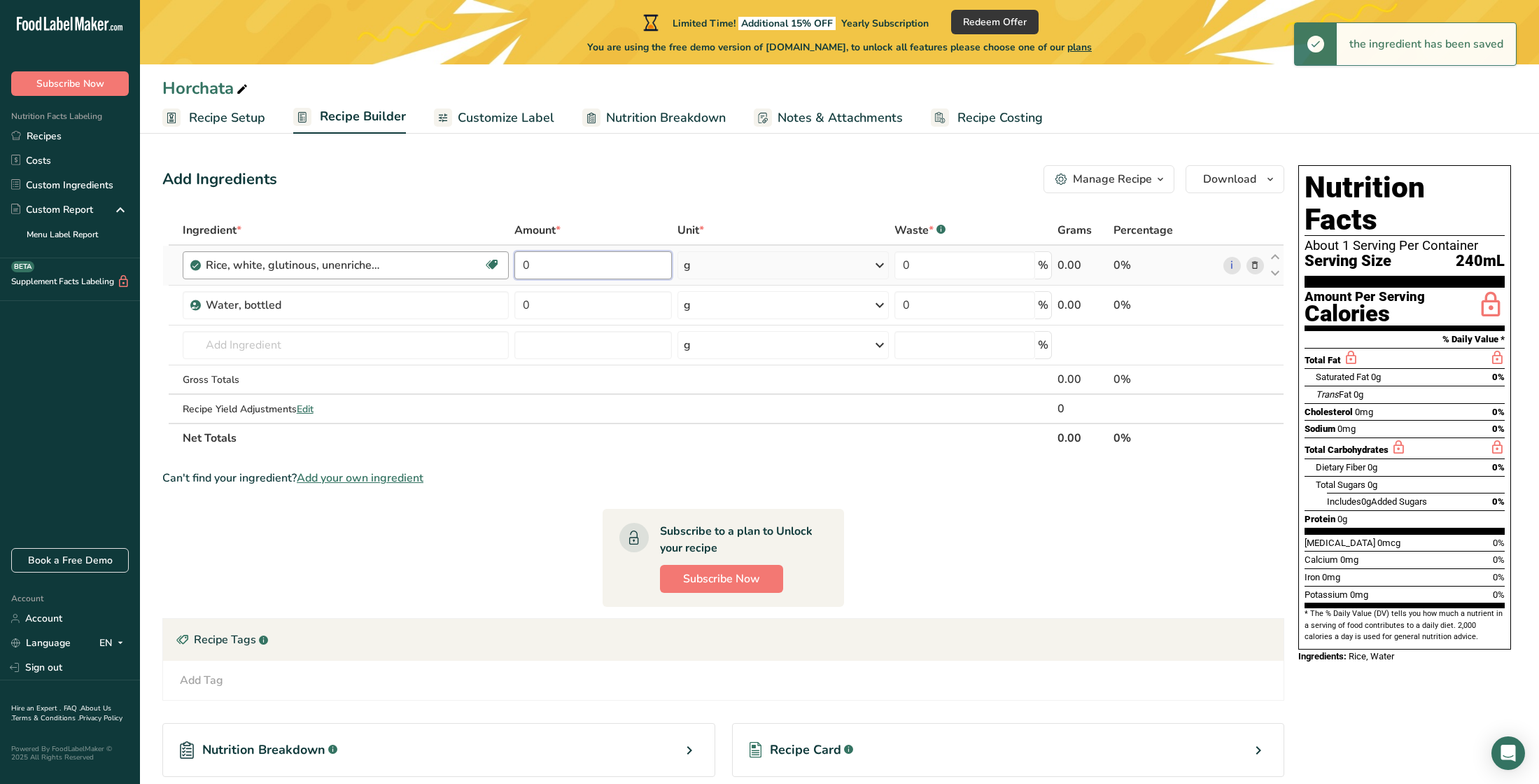
drag, startPoint x: 561, startPoint y: 259, endPoint x: 480, endPoint y: 257, distance: 81.0
click at [480, 257] on tr "Rice, white, glutinous, unenriched, uncooked Dairy free Gluten free Vegan Veget…" at bounding box center [723, 265] width 1121 height 40
type input "2"
click at [701, 268] on div "Ingredient * Amount * Unit * Waste * .a-a{fill:#347362;}.b-a{fill:#fff;} Grams …" at bounding box center [723, 334] width 1121 height 237
click at [763, 270] on div "g" at bounding box center [783, 265] width 210 height 28
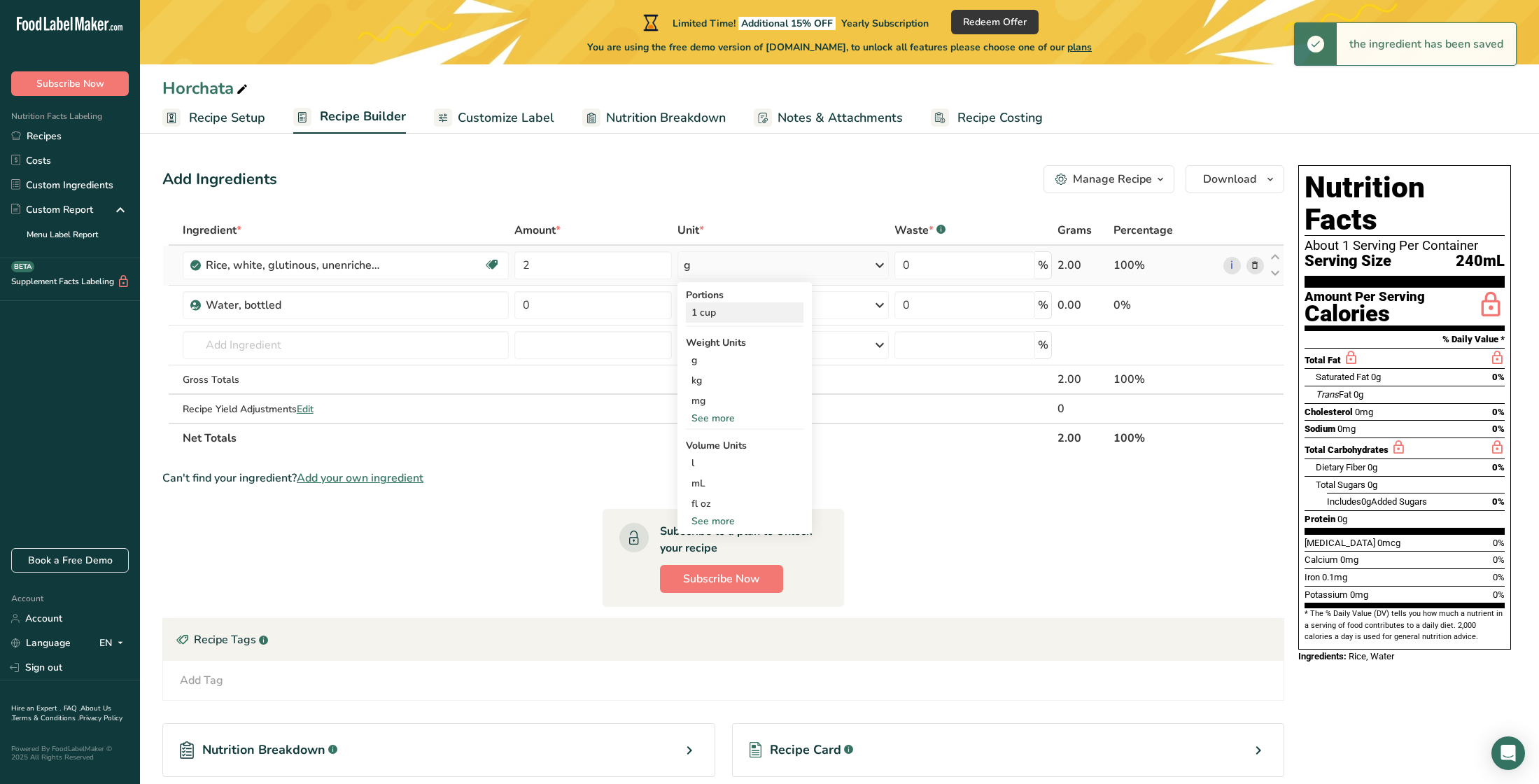
click at [717, 316] on div "1 cup" at bounding box center [744, 312] width 118 height 21
click at [929, 268] on input "0" at bounding box center [965, 265] width 142 height 28
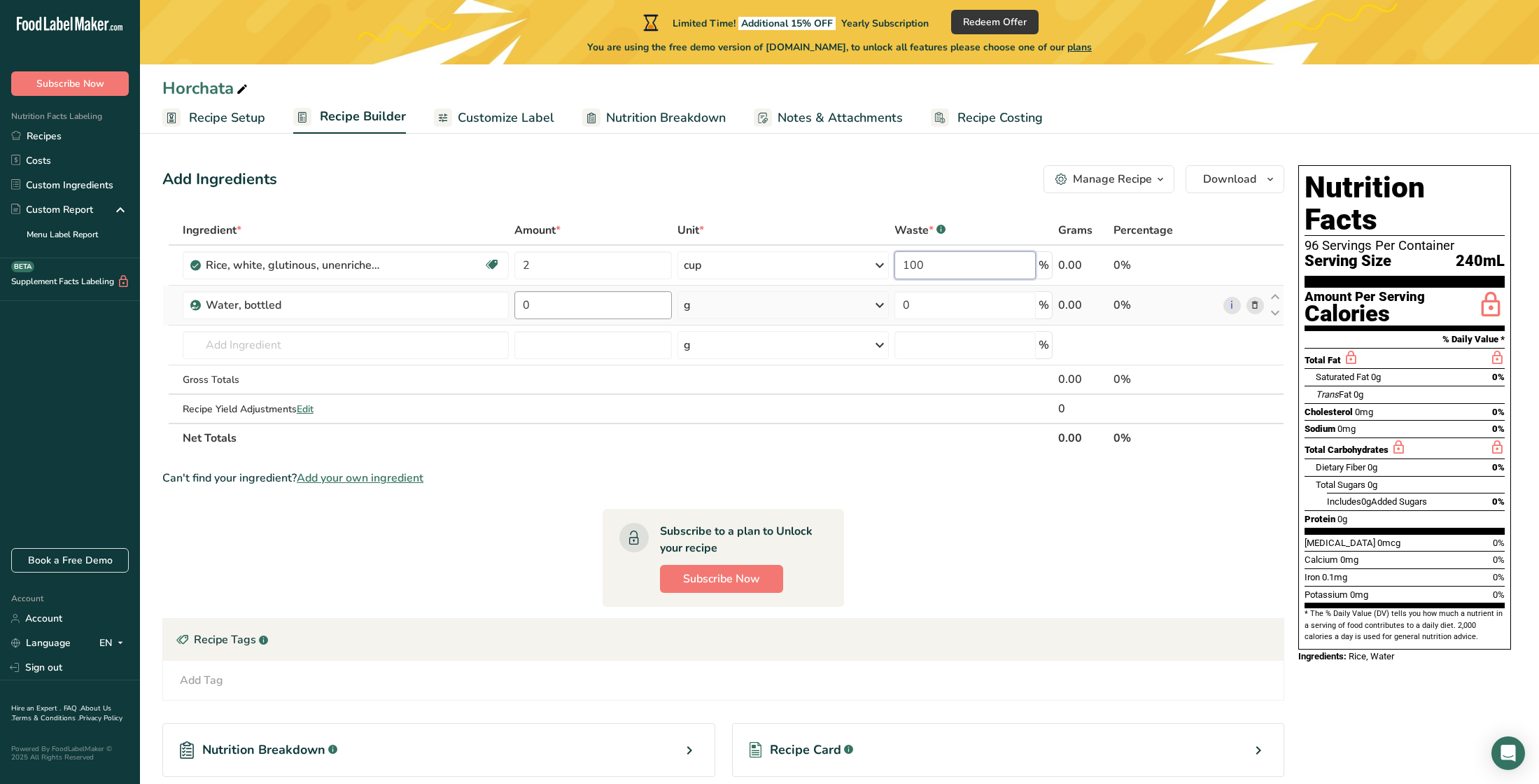
type input "100"
click at [558, 307] on div "Ingredient * Amount * Unit * Waste * .a-a{fill:#347362;}.b-a{fill:#fff;} Grams …" at bounding box center [723, 334] width 1121 height 237
type input "3"
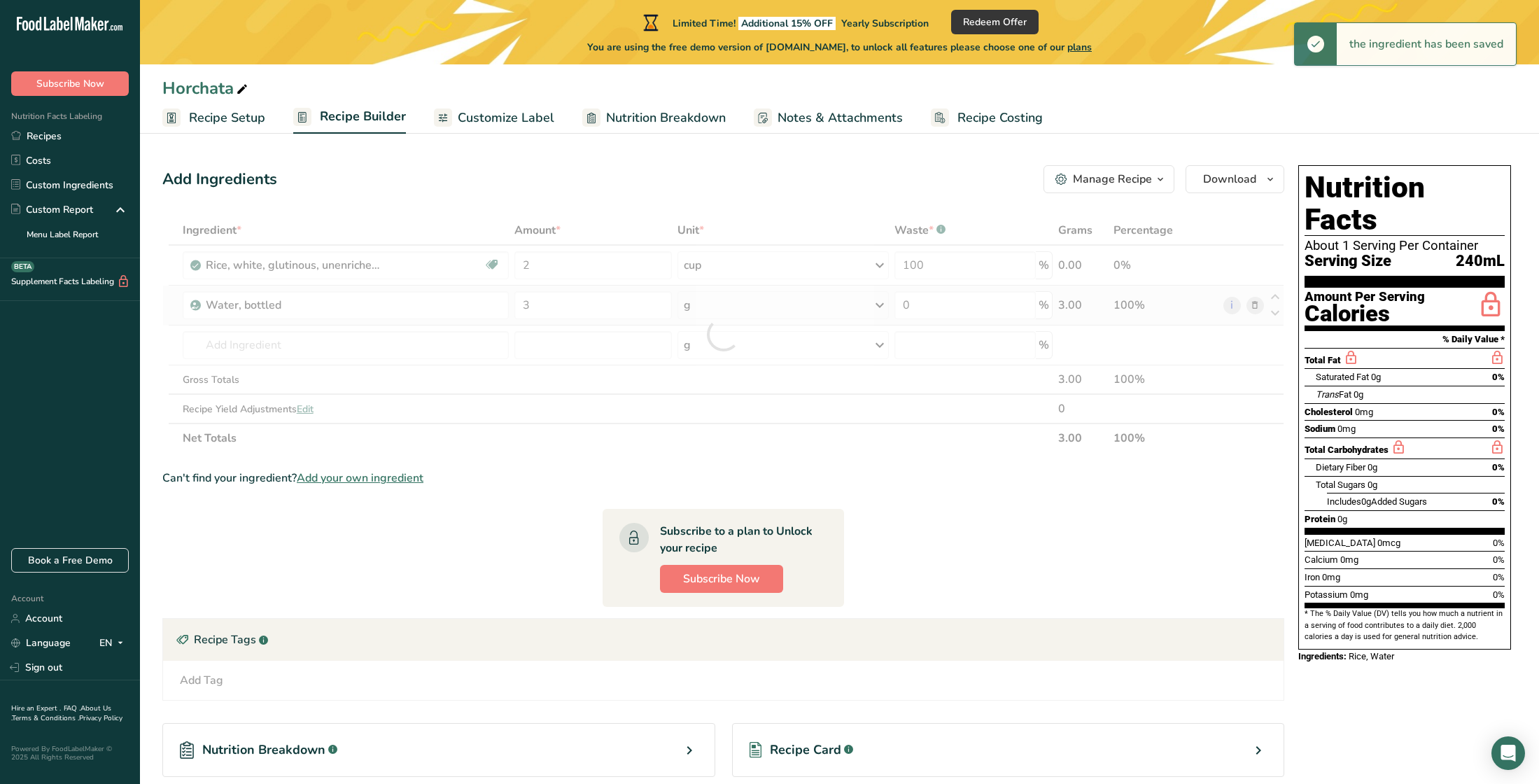
click at [756, 305] on div "Ingredient * Amount * Unit * Waste * .a-a{fill:#347362;}.b-a{fill:#fff;} Grams …" at bounding box center [723, 334] width 1121 height 237
click at [714, 302] on div "g" at bounding box center [783, 305] width 211 height 28
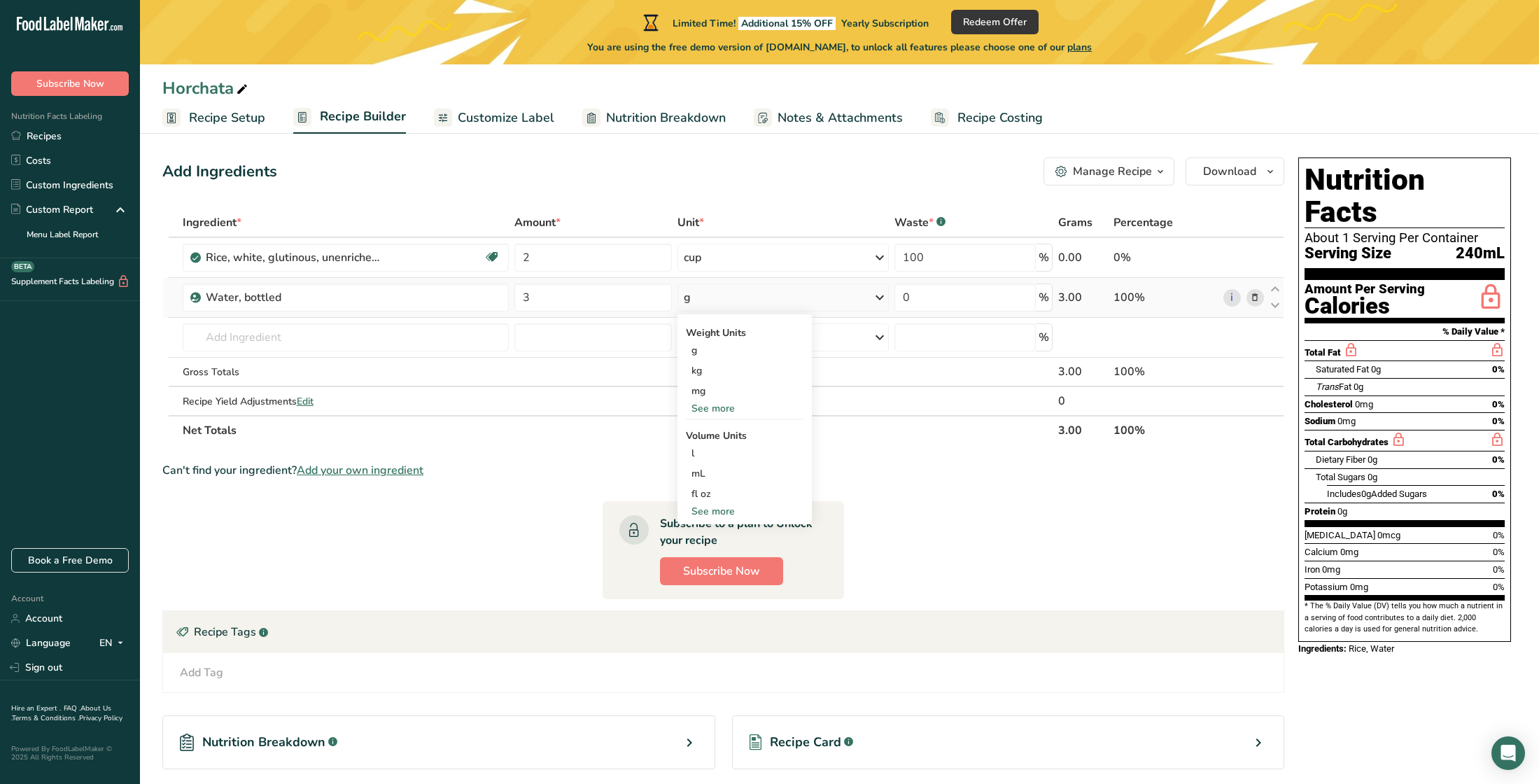
scroll to position [8, 0]
drag, startPoint x: 550, startPoint y: 300, endPoint x: 499, endPoint y: 299, distance: 51.0
click at [499, 299] on tr "Water, bottled 3 g Weight Units g kg mg See more Volume Units l Volume units re…" at bounding box center [723, 298] width 1121 height 40
type input "240"
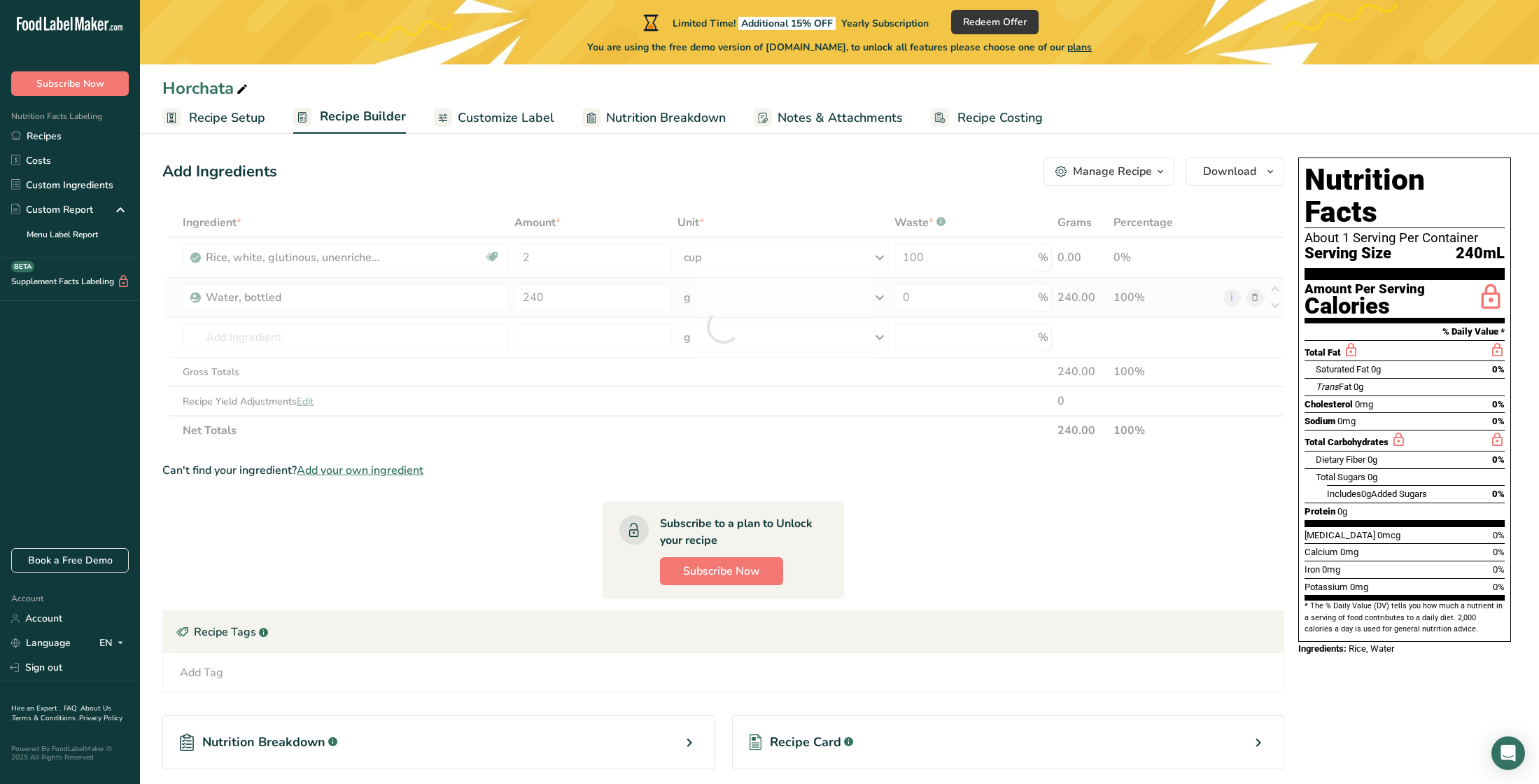
click at [727, 306] on div "Ingredient * Amount * Unit * Waste * .a-a{fill:#347362;}.b-a{fill:#fff;} Grams …" at bounding box center [723, 327] width 1121 height 237
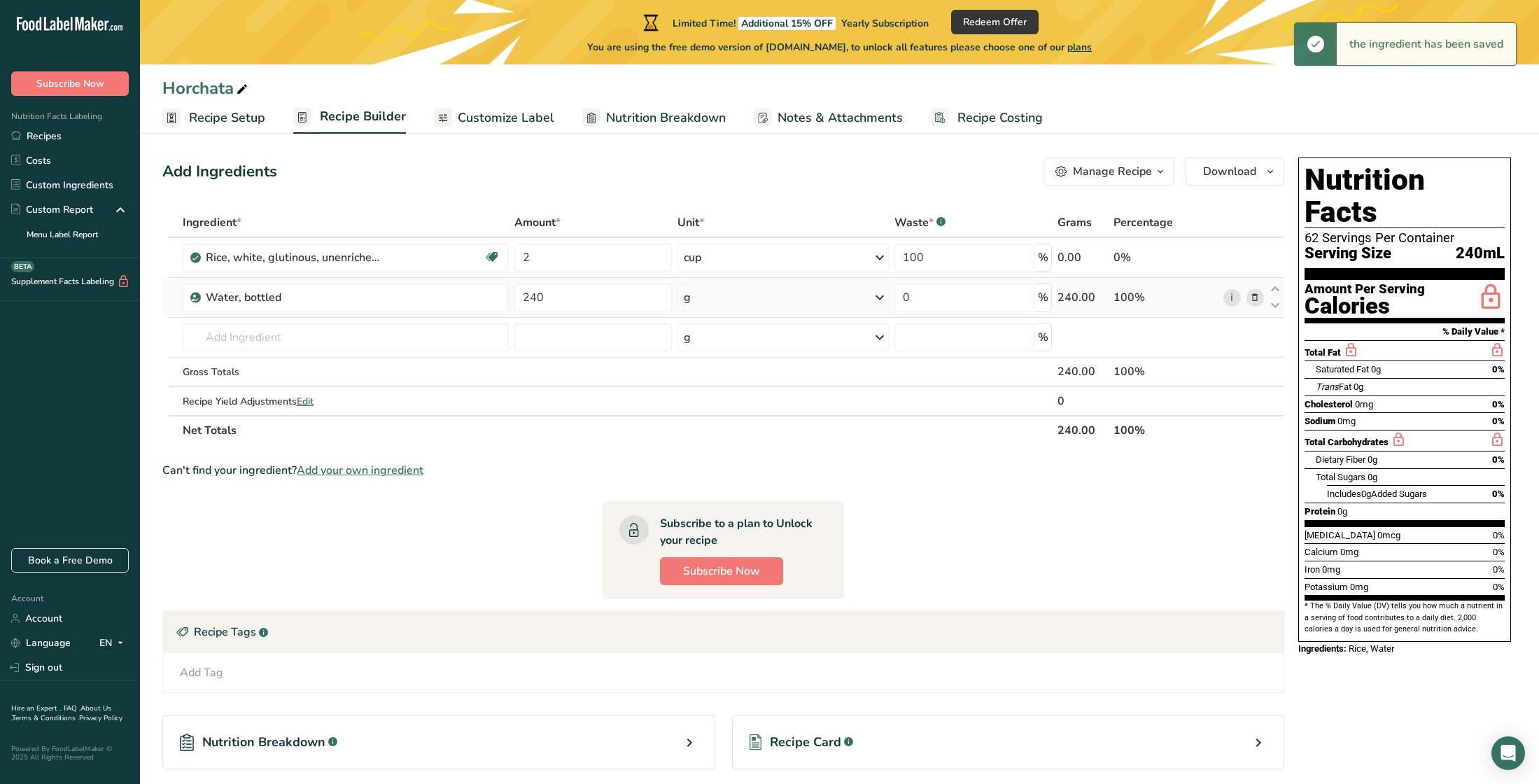
click at [718, 304] on div "g" at bounding box center [783, 297] width 211 height 28
click at [704, 473] on div "mL" at bounding box center [744, 473] width 106 height 15
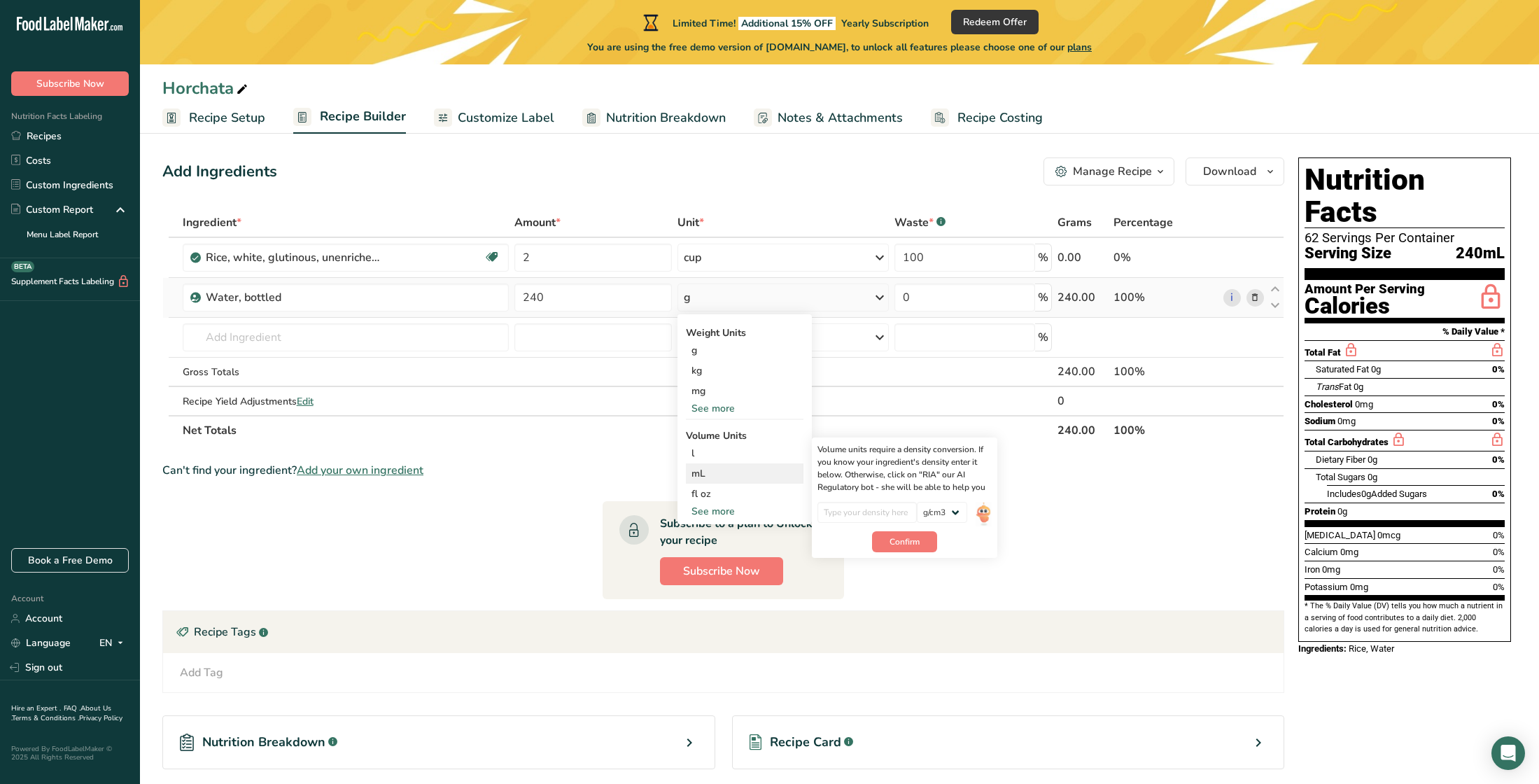
click at [696, 475] on div "mL" at bounding box center [744, 473] width 106 height 15
click at [948, 298] on input "0" at bounding box center [965, 297] width 142 height 28
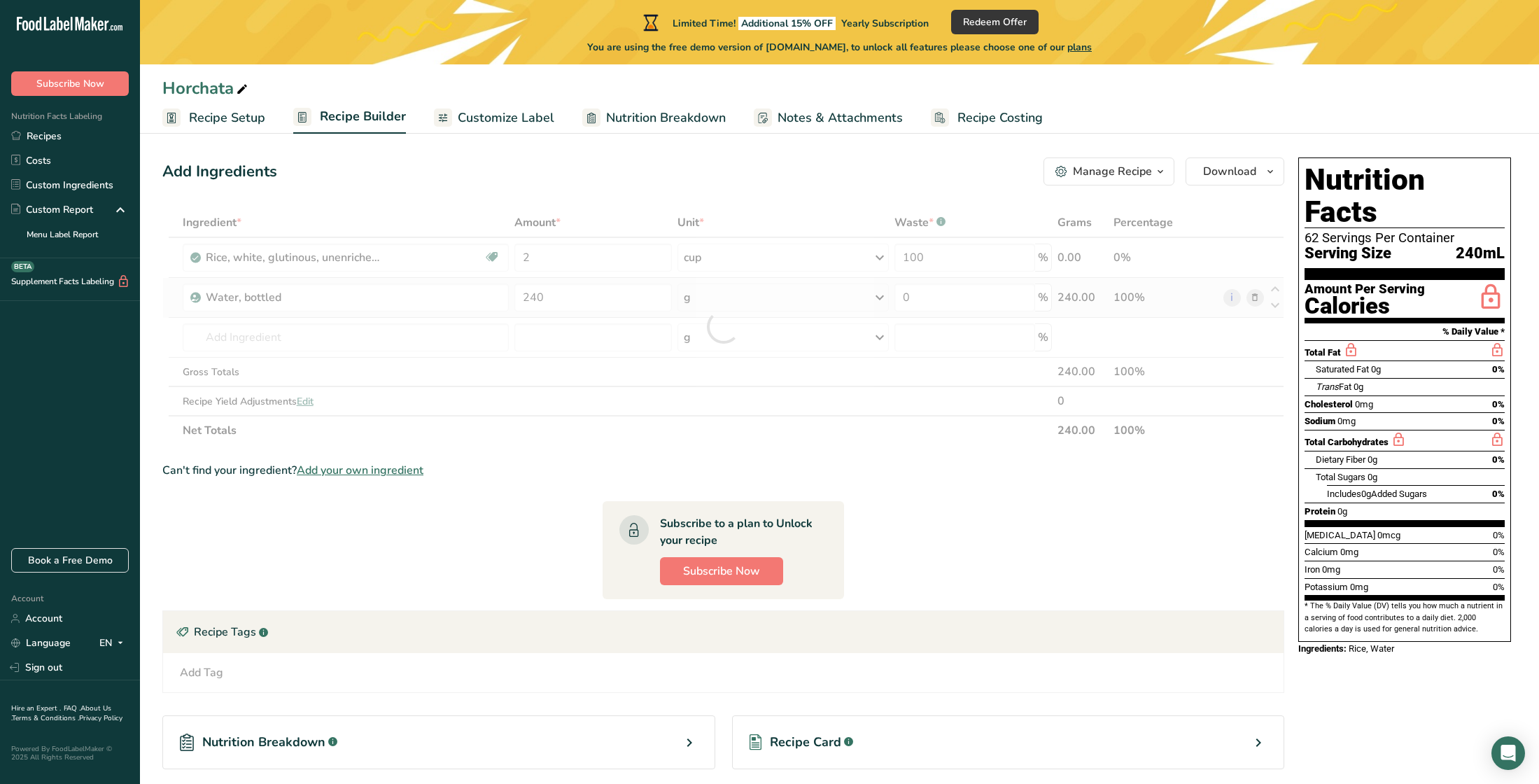
click at [721, 295] on div "Ingredient * Amount * Unit * Waste * .a-a{fill:#347362;}.b-a{fill:#fff;} Grams …" at bounding box center [723, 327] width 1121 height 237
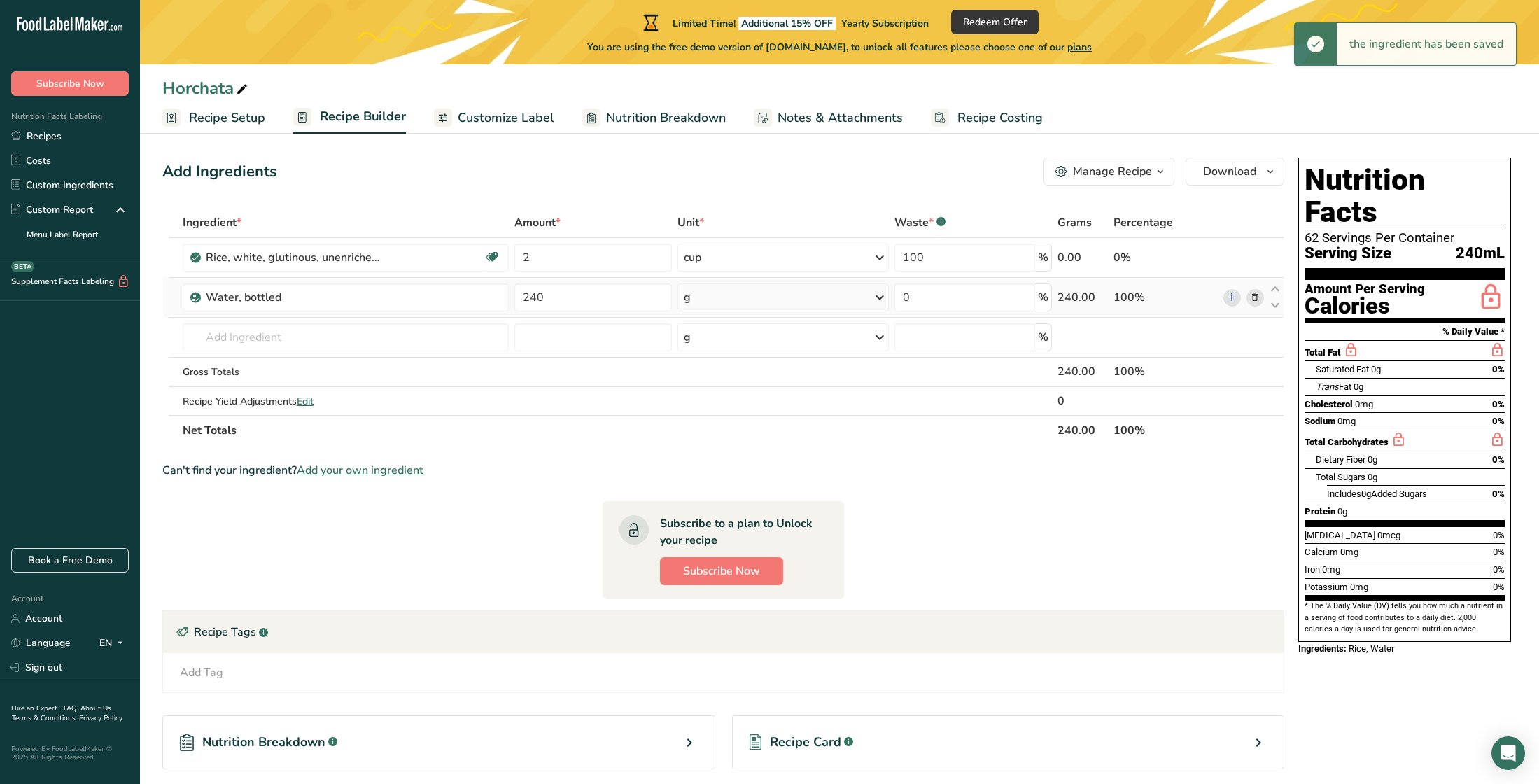
click at [877, 298] on icon at bounding box center [880, 297] width 17 height 25
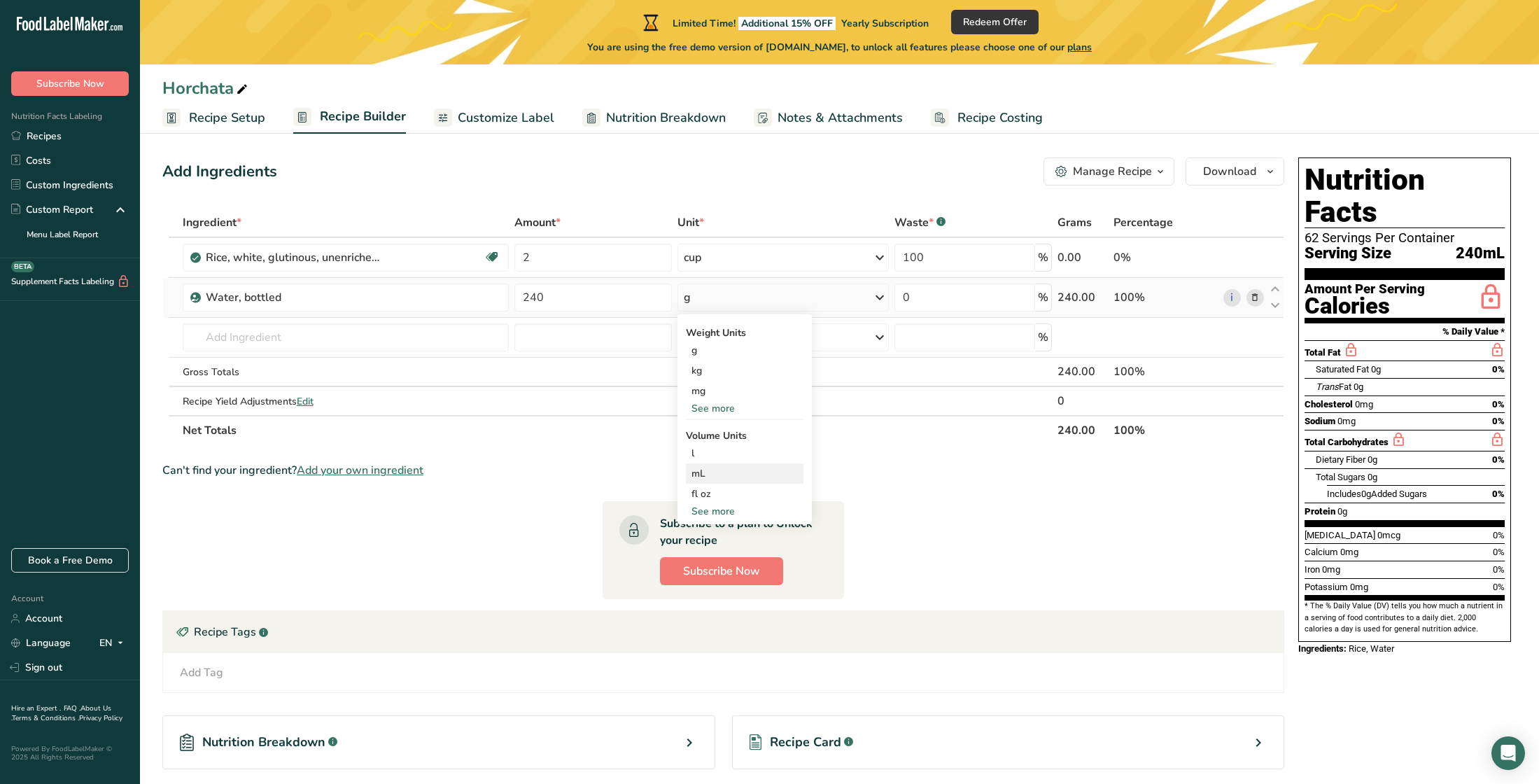
click at [701, 473] on div "mL" at bounding box center [744, 473] width 106 height 15
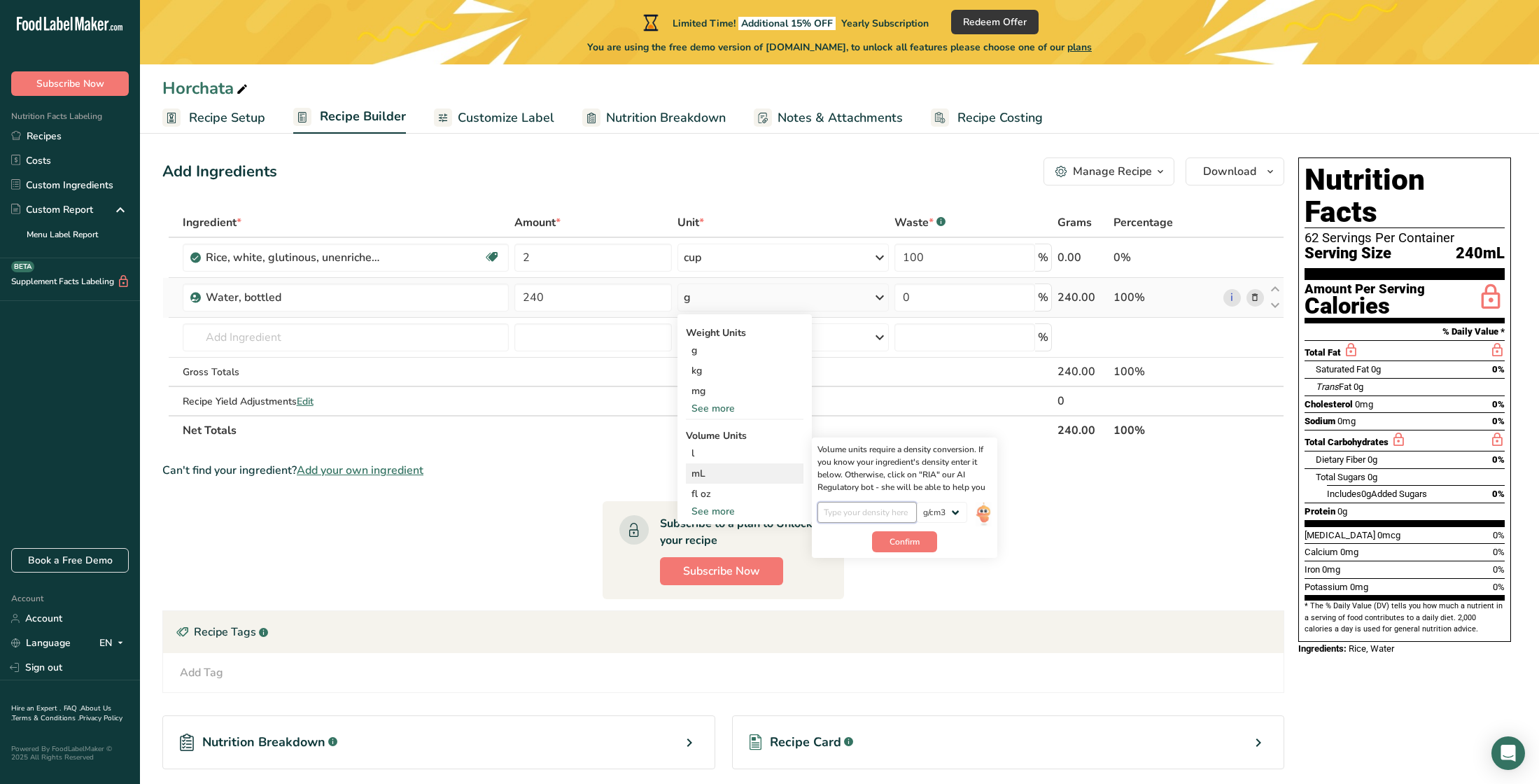
click at [887, 522] on input "number" at bounding box center [867, 512] width 100 height 21
select select "23"
click at [860, 522] on input "number" at bounding box center [867, 512] width 100 height 21
type input "1"
click at [899, 548] on span "Confirm" at bounding box center [904, 542] width 30 height 12
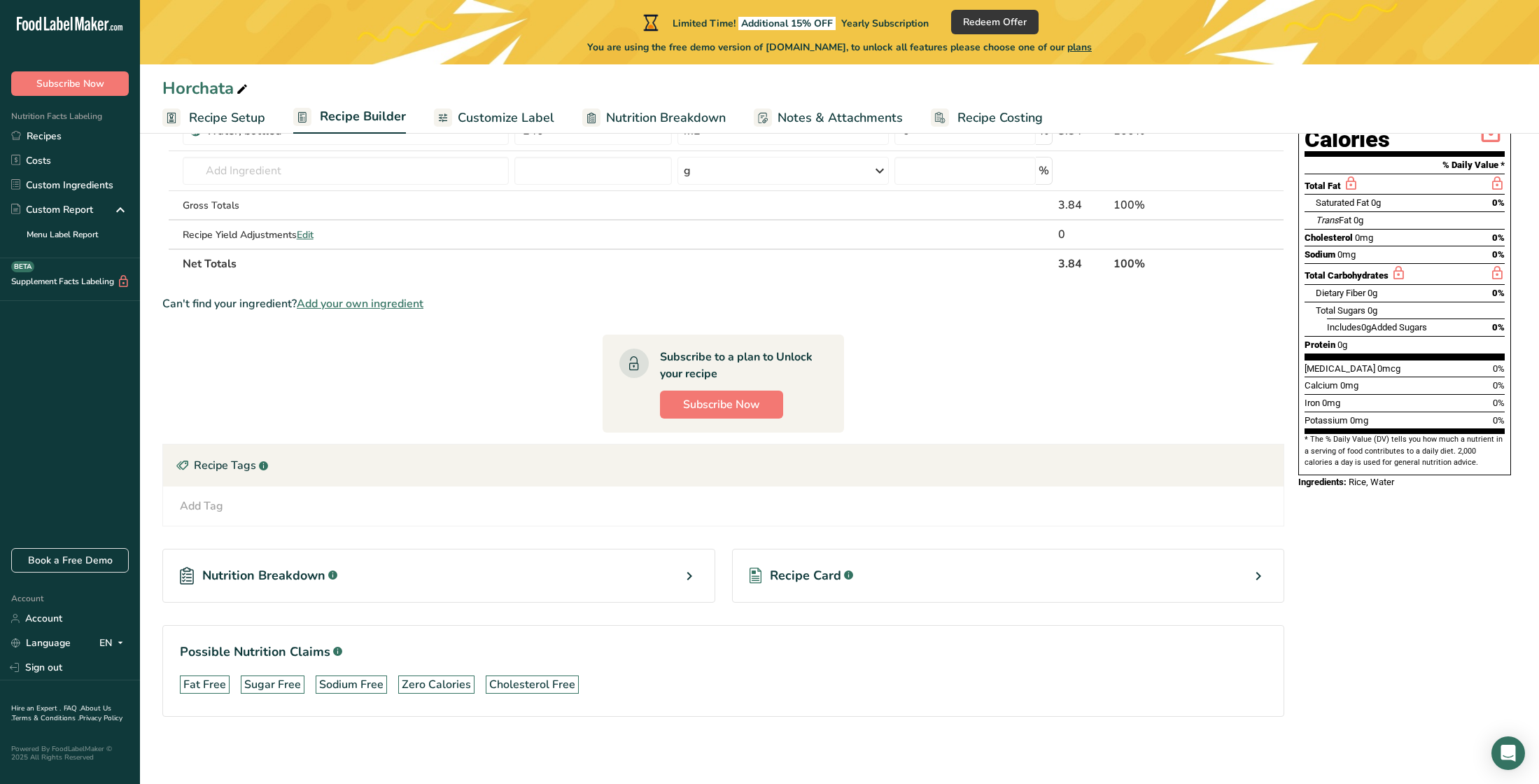
scroll to position [174, 0]
click at [490, 578] on div "Nutrition Breakdown .a-a{fill:#347362;}.b-a{fill:#fff;}" at bounding box center [438, 575] width 553 height 54
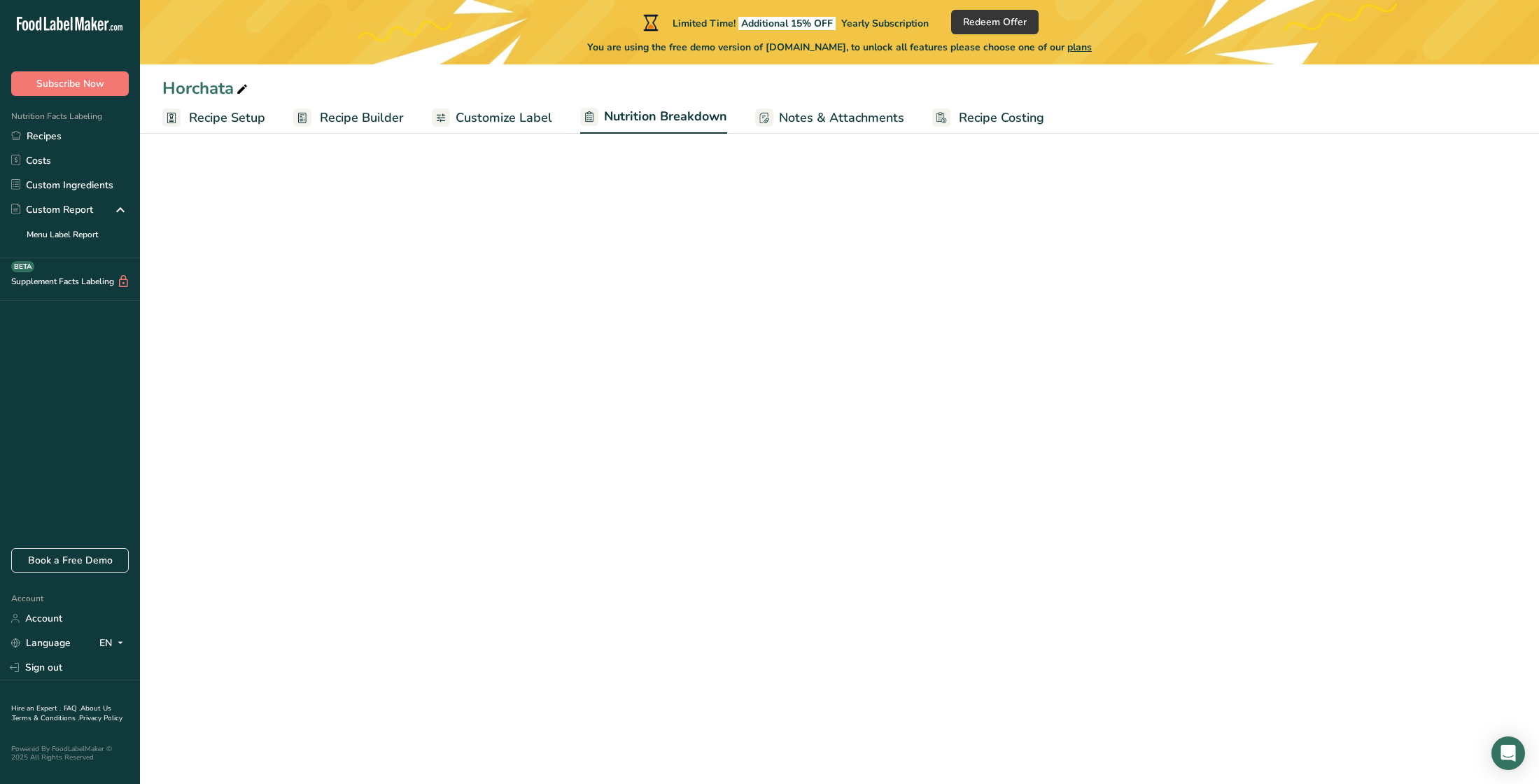
select select "Calories"
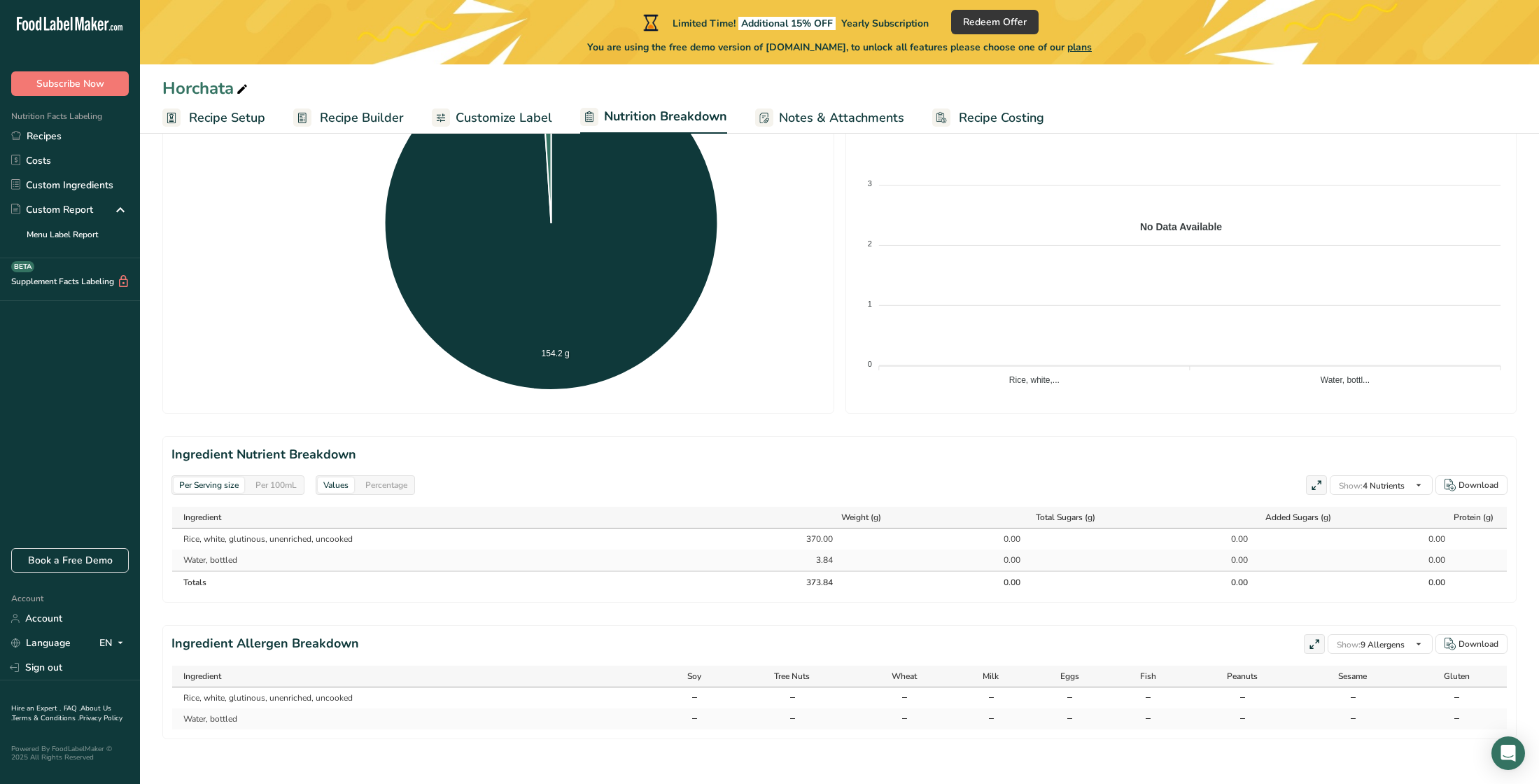
scroll to position [367, 0]
